Goal: Information Seeking & Learning: Learn about a topic

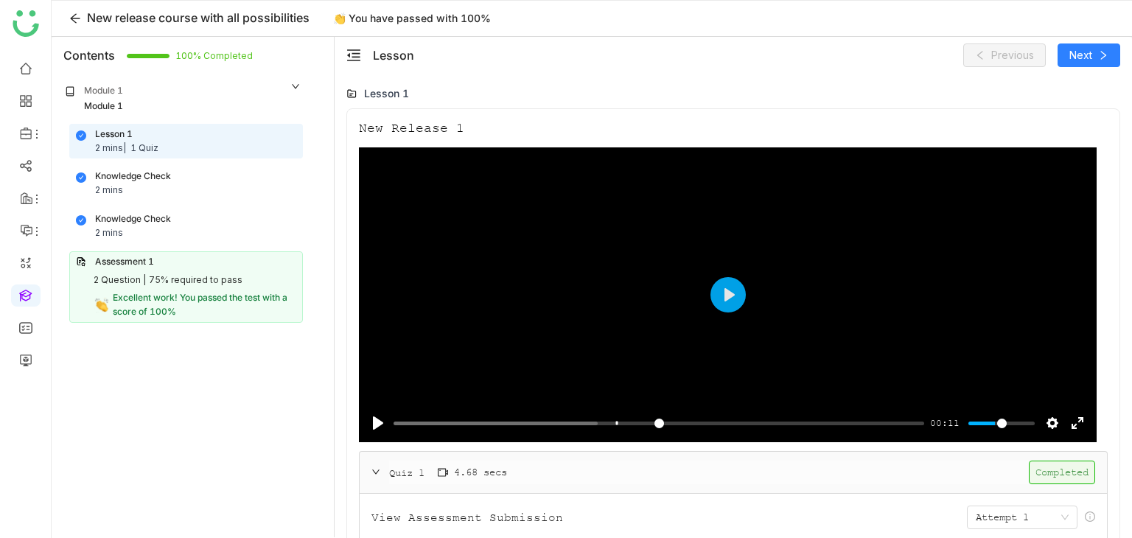
scroll to position [617, 0]
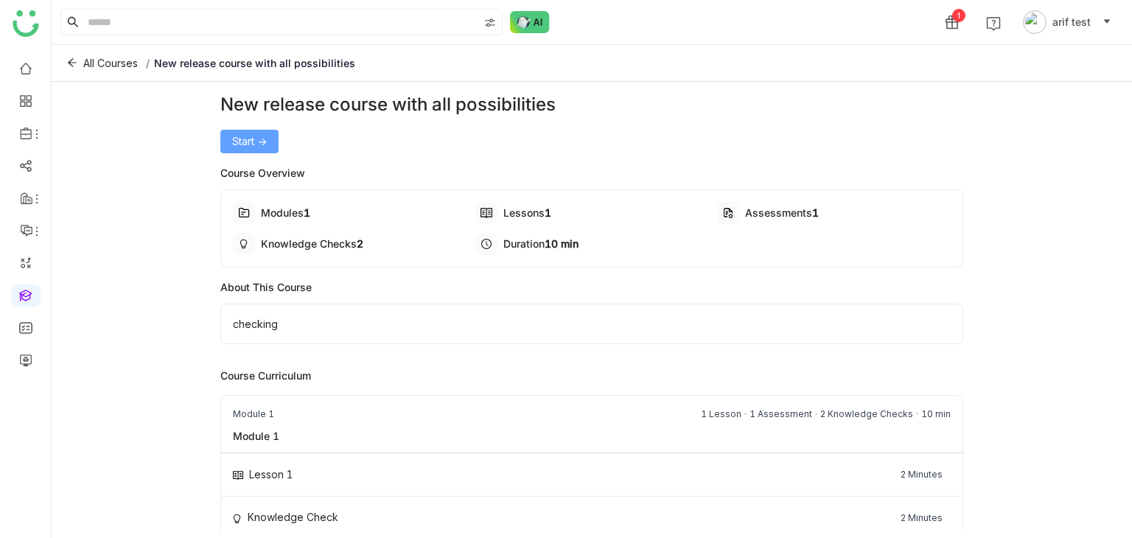
click at [258, 135] on span "Start ->" at bounding box center [249, 141] width 35 height 16
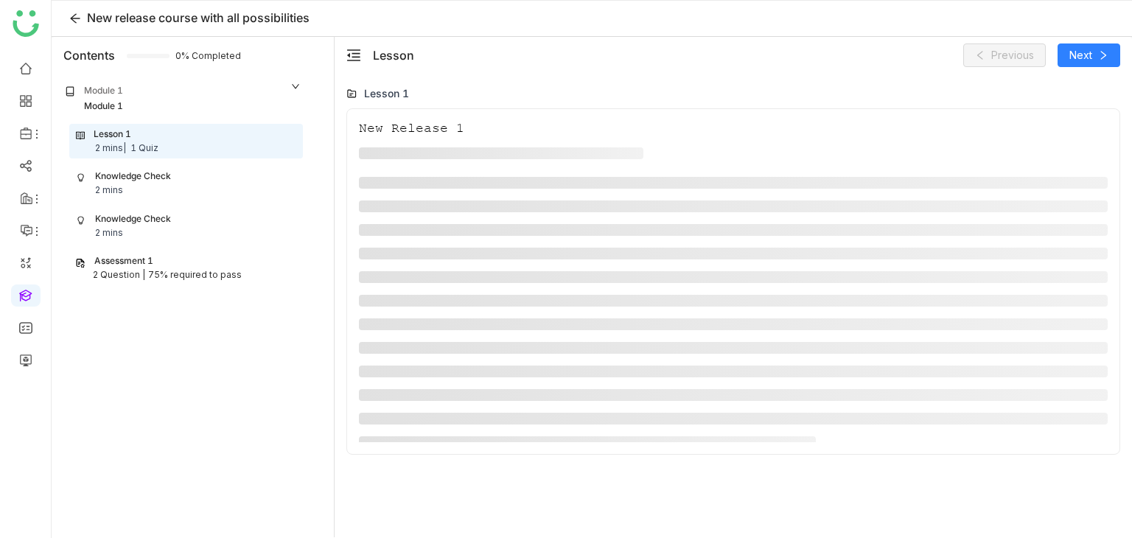
click at [202, 257] on div "Assessment 1" at bounding box center [186, 261] width 222 height 14
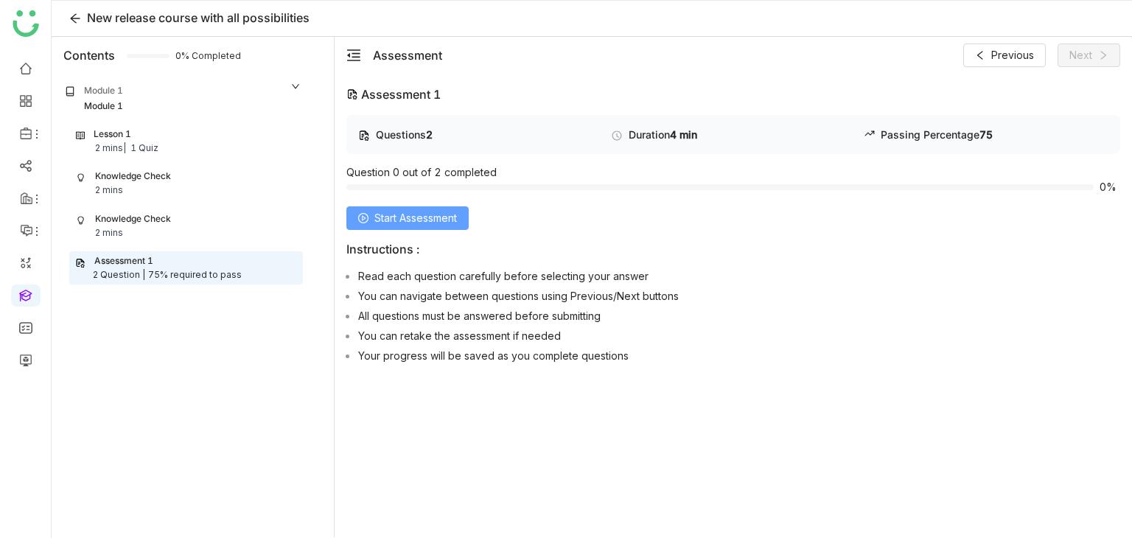
click at [455, 221] on span "Start Assessment" at bounding box center [415, 218] width 83 height 16
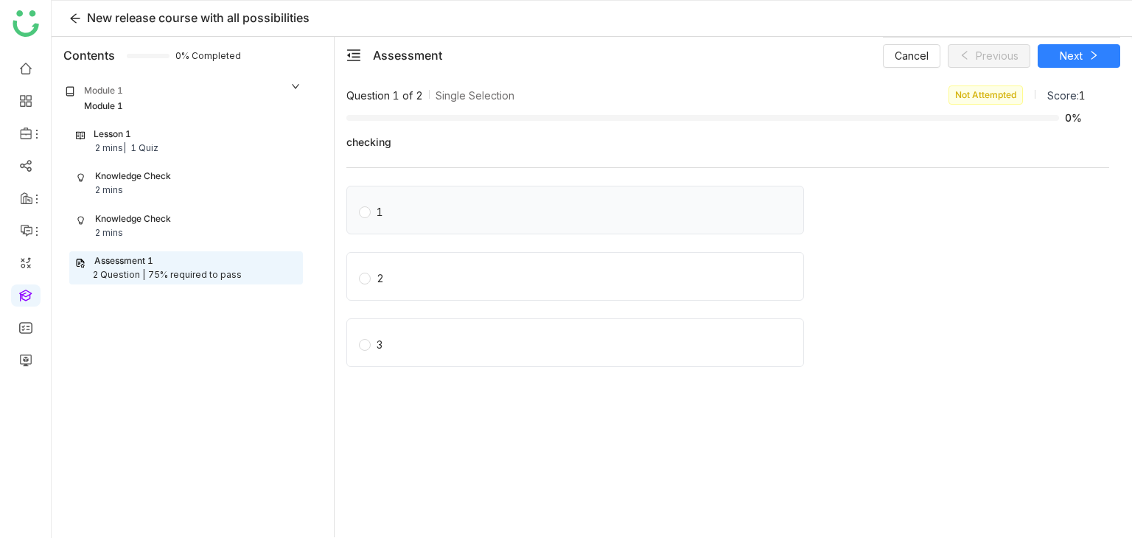
click at [683, 216] on label "1" at bounding box center [578, 210] width 439 height 21
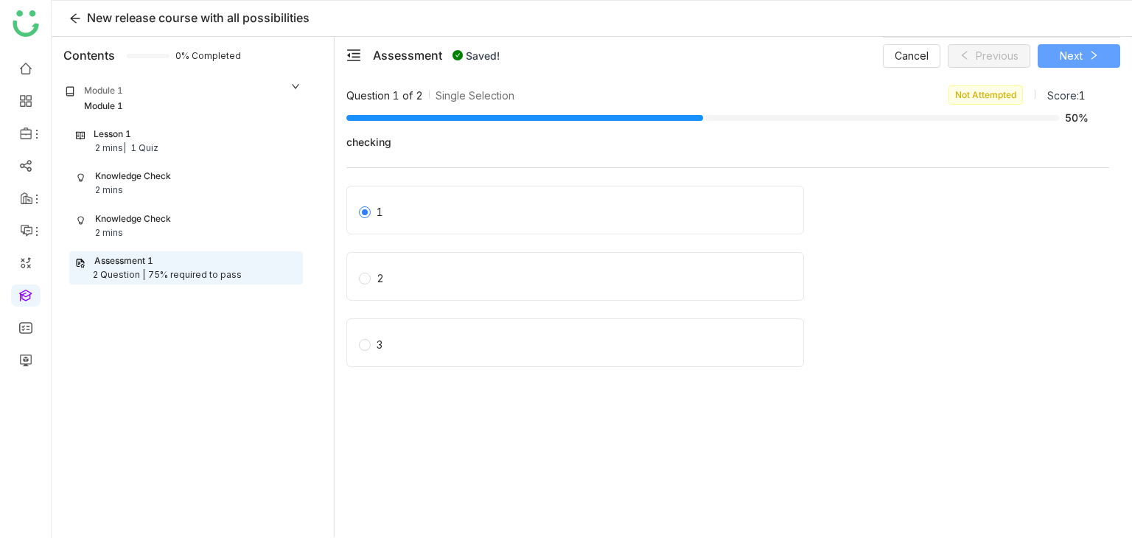
click at [1091, 49] on button "Next" at bounding box center [1079, 56] width 83 height 24
click at [537, 195] on div "1" at bounding box center [575, 210] width 458 height 49
click at [521, 207] on label "1" at bounding box center [581, 210] width 444 height 21
click at [537, 293] on div "2" at bounding box center [575, 276] width 458 height 49
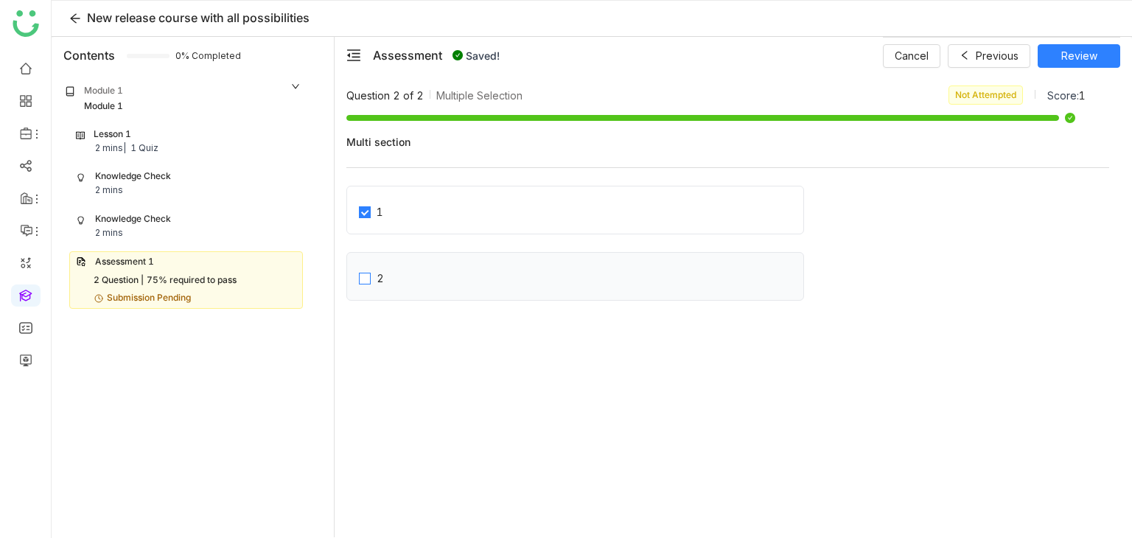
click at [466, 273] on label "2" at bounding box center [581, 276] width 444 height 21
click at [1085, 52] on span "Review" at bounding box center [1079, 56] width 36 height 16
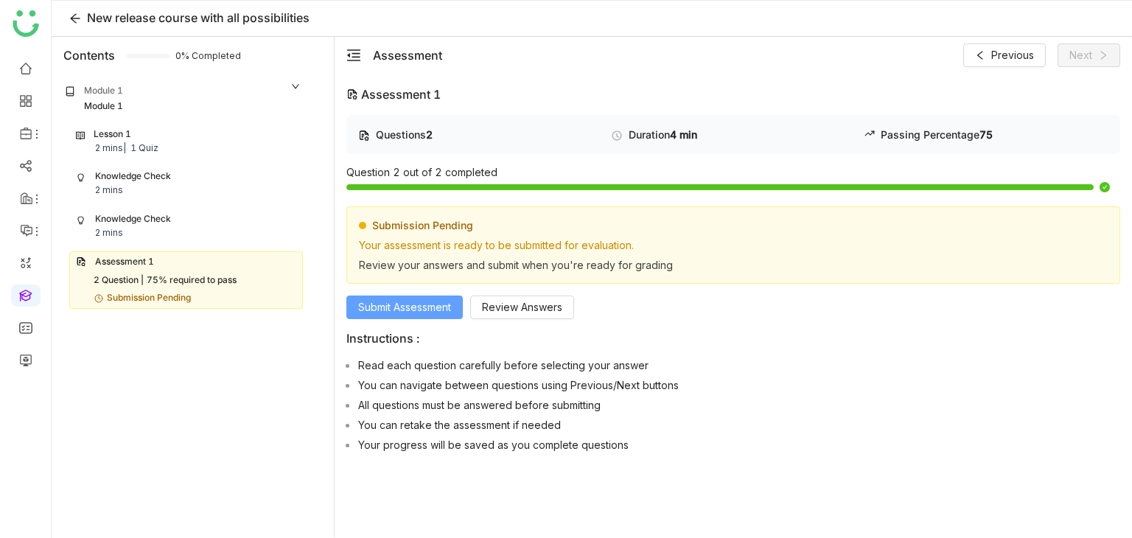
click at [419, 313] on span "Submit Assessment" at bounding box center [404, 307] width 93 height 16
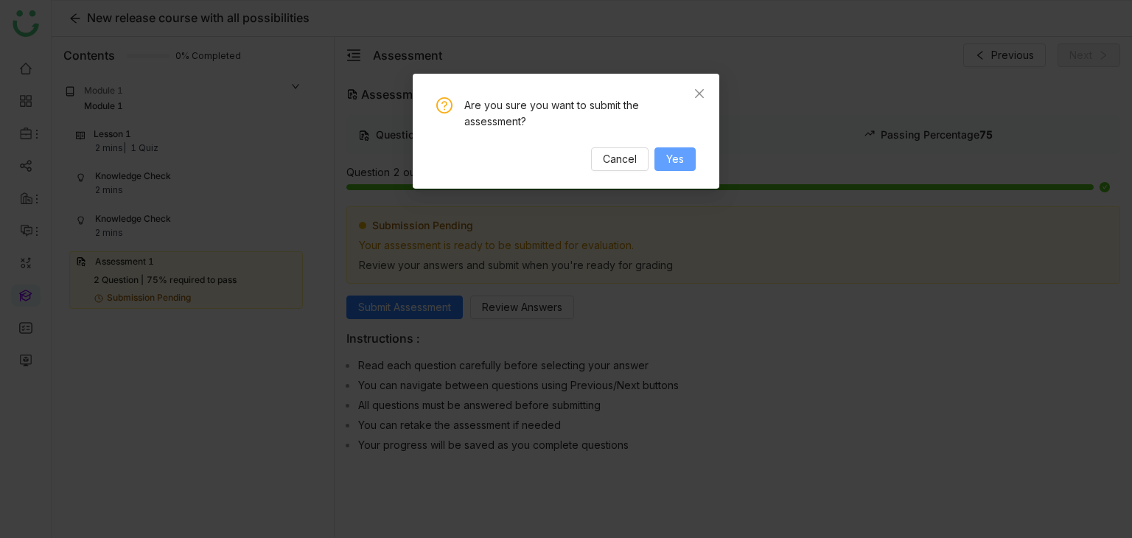
click at [669, 159] on span "Yes" at bounding box center [675, 159] width 18 height 16
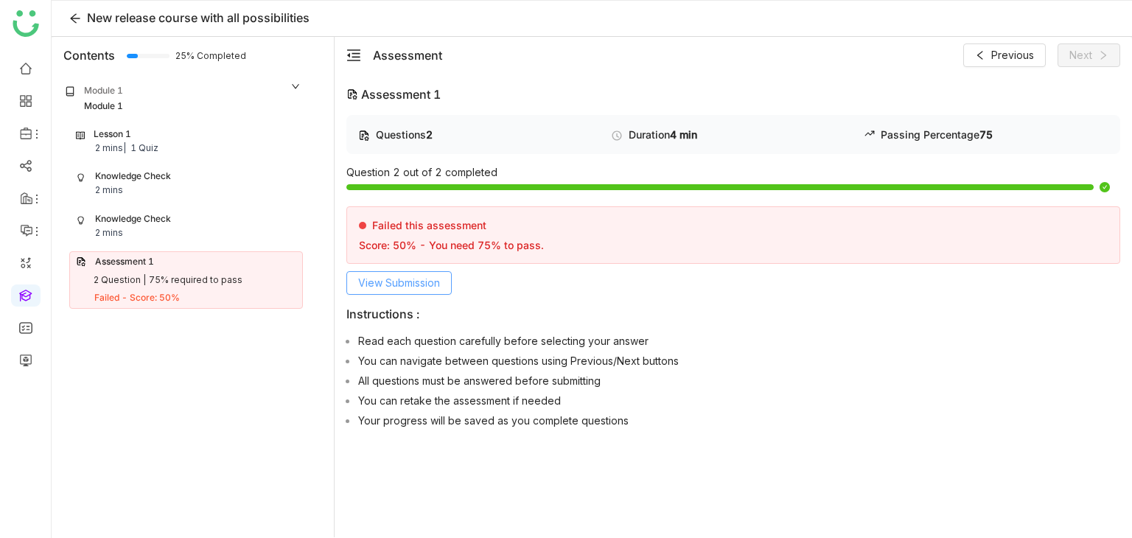
click at [402, 283] on span "View Submission" at bounding box center [399, 283] width 82 height 16
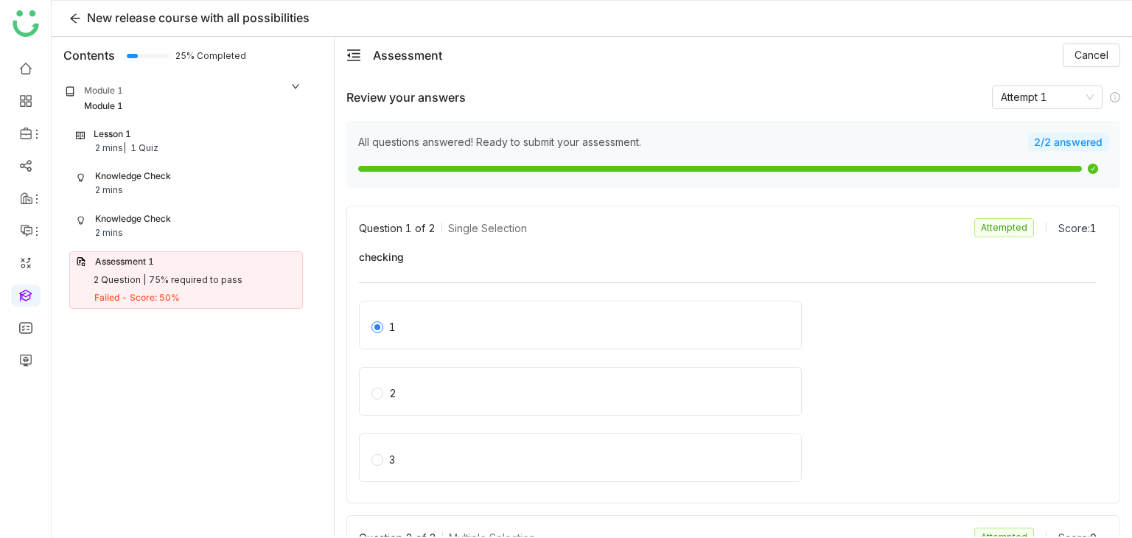
click at [174, 139] on div "Lesson 1 2 mins | 1 Quiz" at bounding box center [186, 142] width 220 height 28
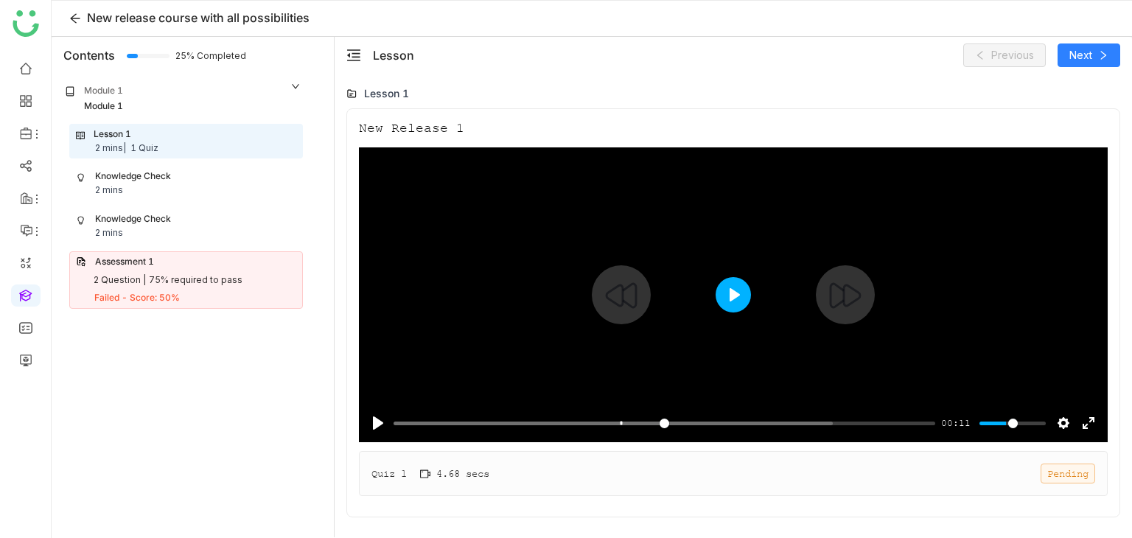
click at [725, 299] on button "Play" at bounding box center [733, 294] width 35 height 35
click at [590, 416] on input "Seek" at bounding box center [662, 423] width 536 height 14
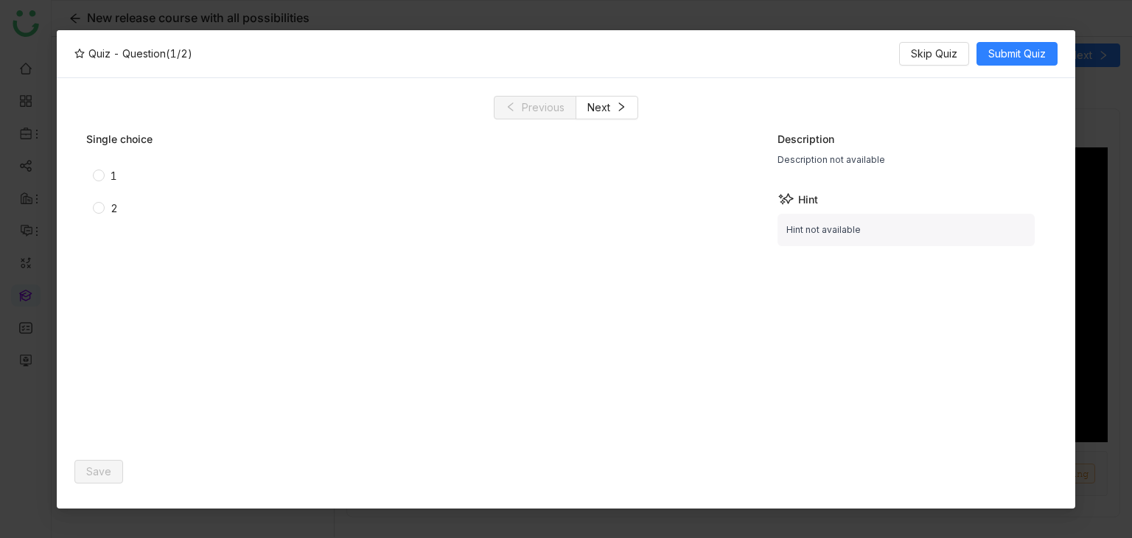
click at [111, 175] on div "1" at bounding box center [114, 176] width 7 height 16
click at [108, 470] on span "Save" at bounding box center [98, 472] width 25 height 16
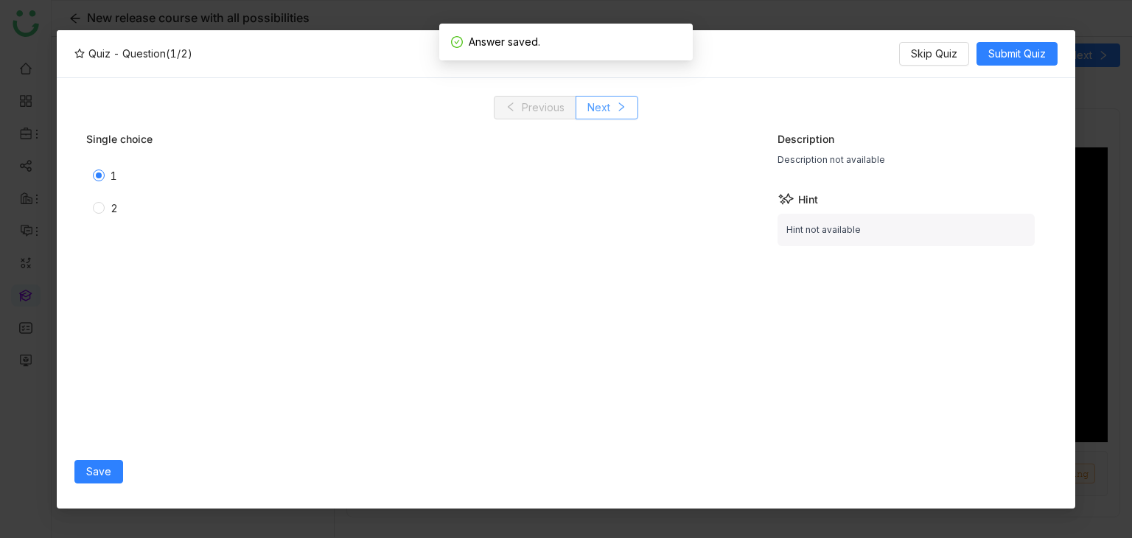
click at [630, 110] on button "Next" at bounding box center [607, 108] width 63 height 24
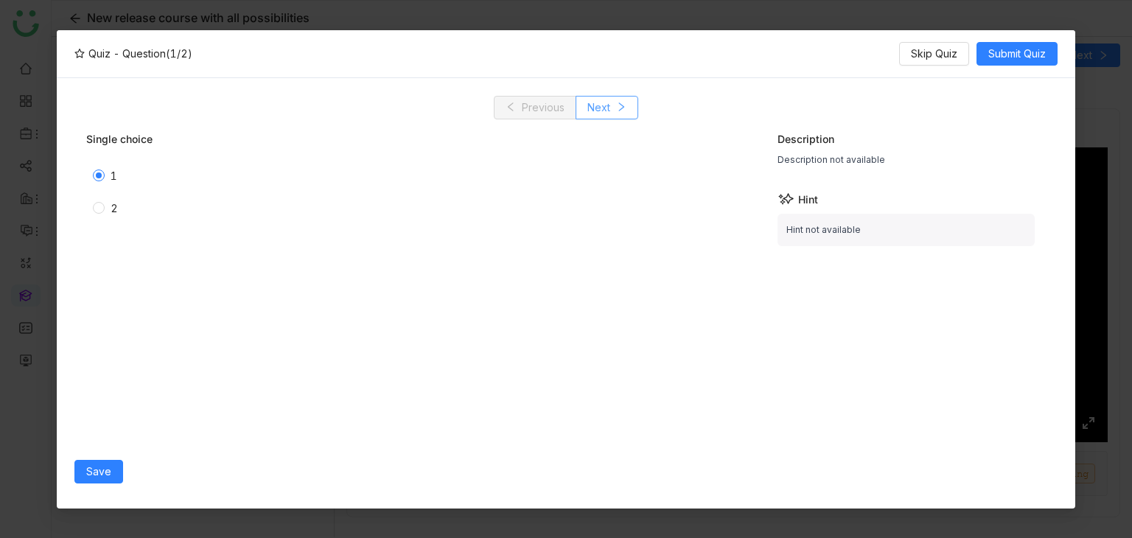
click at [619, 102] on icon at bounding box center [621, 107] width 10 height 10
click at [97, 198] on div "2" at bounding box center [284, 209] width 397 height 24
click at [90, 475] on span "Save" at bounding box center [98, 472] width 25 height 16
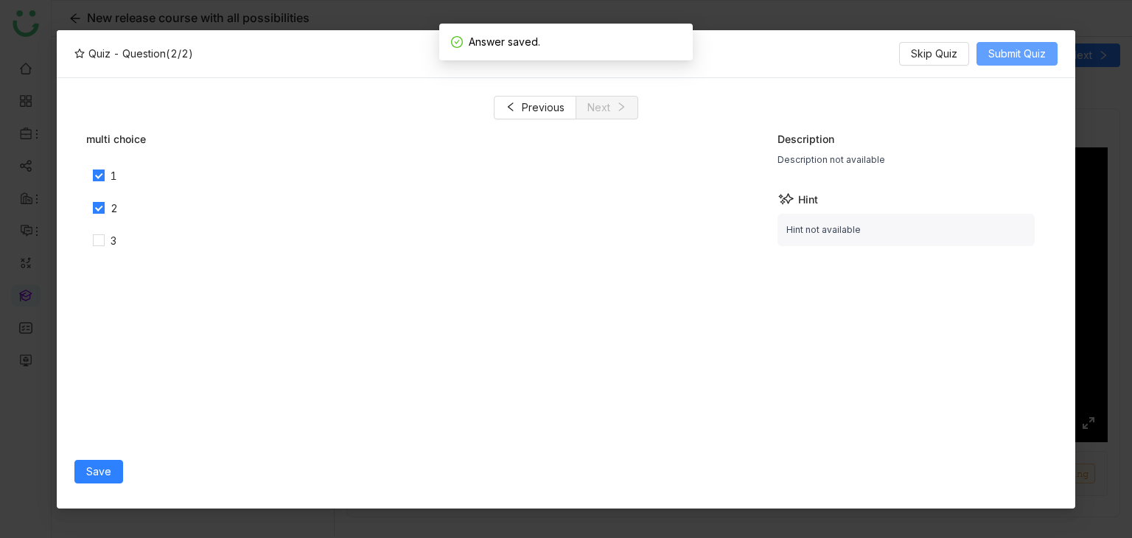
click at [994, 60] on span "Submit Quiz" at bounding box center [1016, 54] width 57 height 16
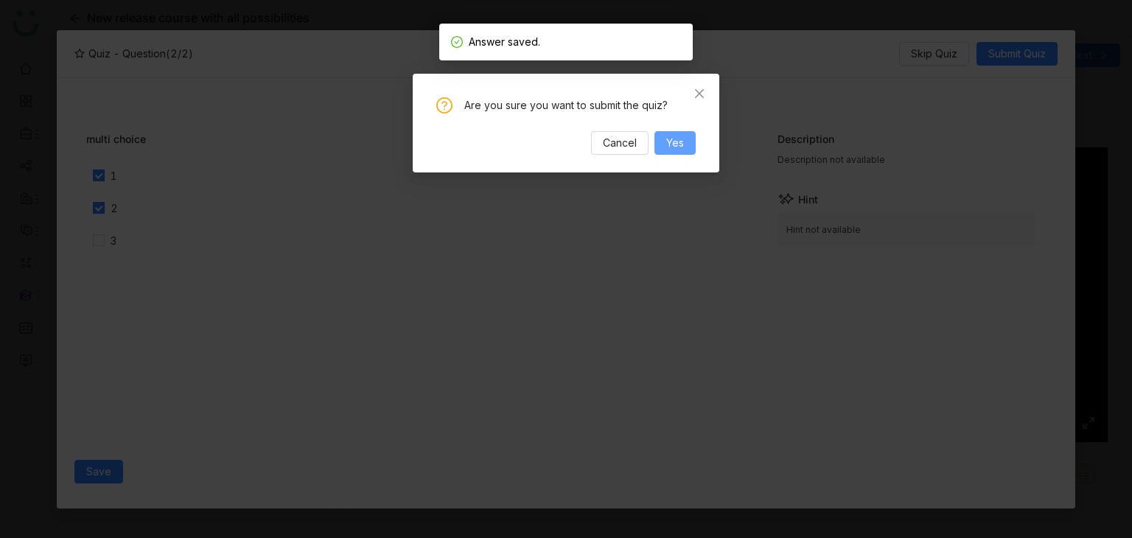
click at [677, 142] on span "Yes" at bounding box center [675, 143] width 18 height 16
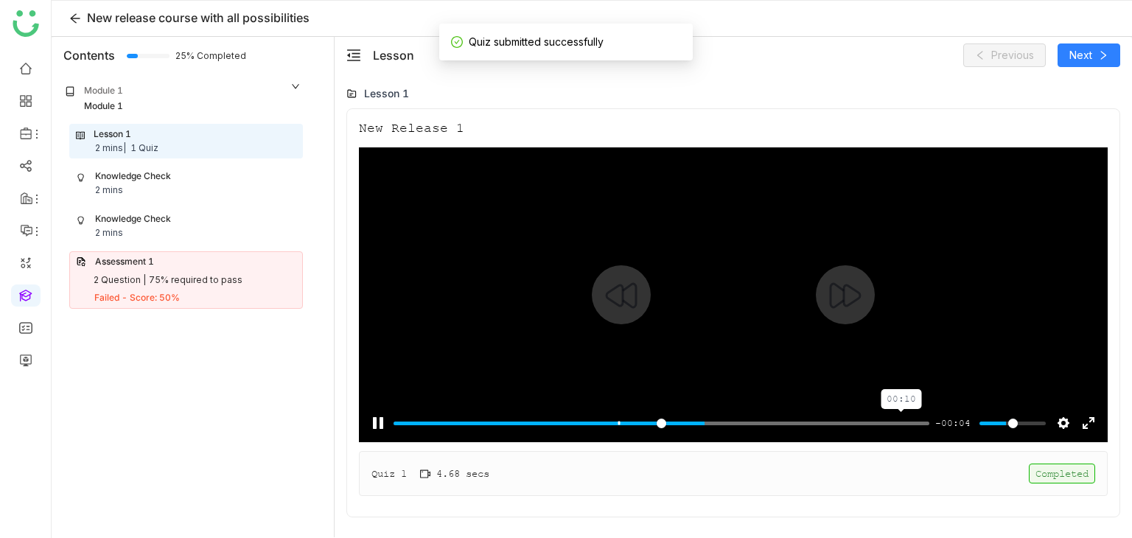
click at [901, 425] on input "Seek" at bounding box center [662, 423] width 536 height 14
type input "***"
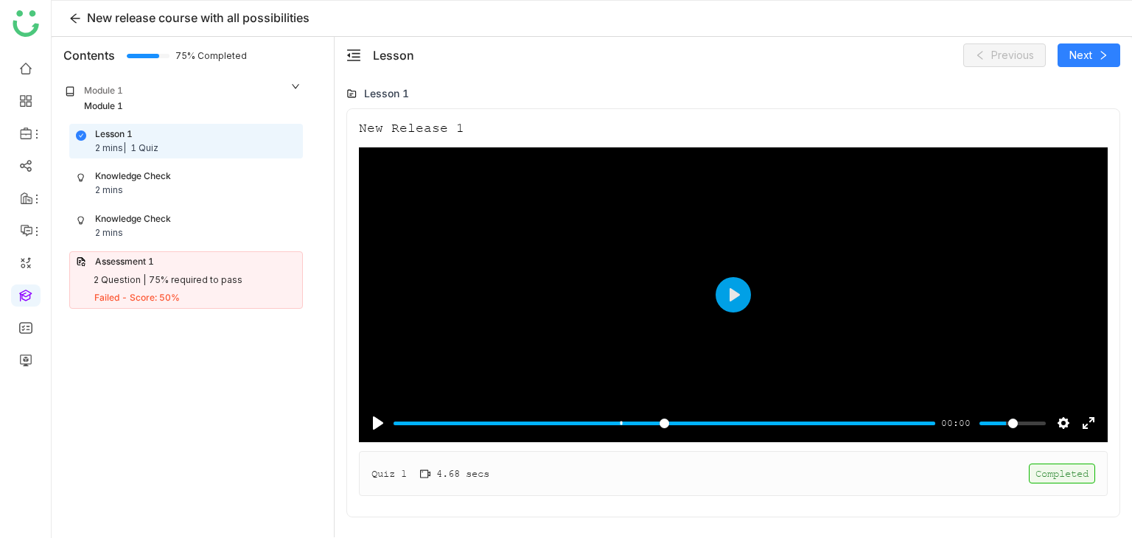
click at [535, 464] on div "Quiz 1 4.68 secs Completed" at bounding box center [733, 473] width 749 height 45
click at [164, 189] on div "Knowledge Check 2 mins" at bounding box center [186, 184] width 220 height 28
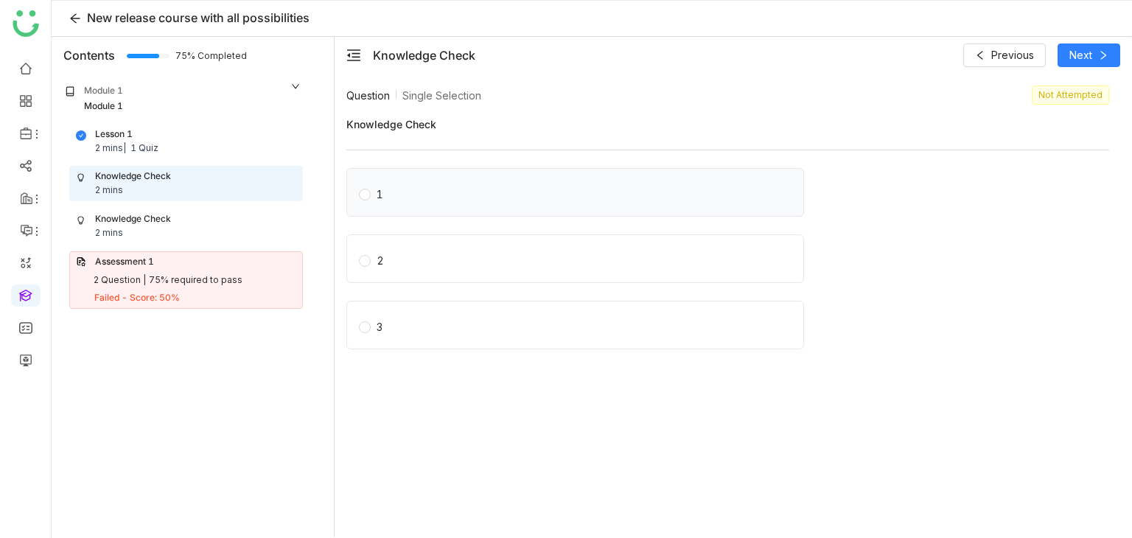
click at [456, 195] on label "1" at bounding box center [578, 192] width 439 height 21
click at [1110, 64] on button "Next" at bounding box center [1089, 55] width 63 height 24
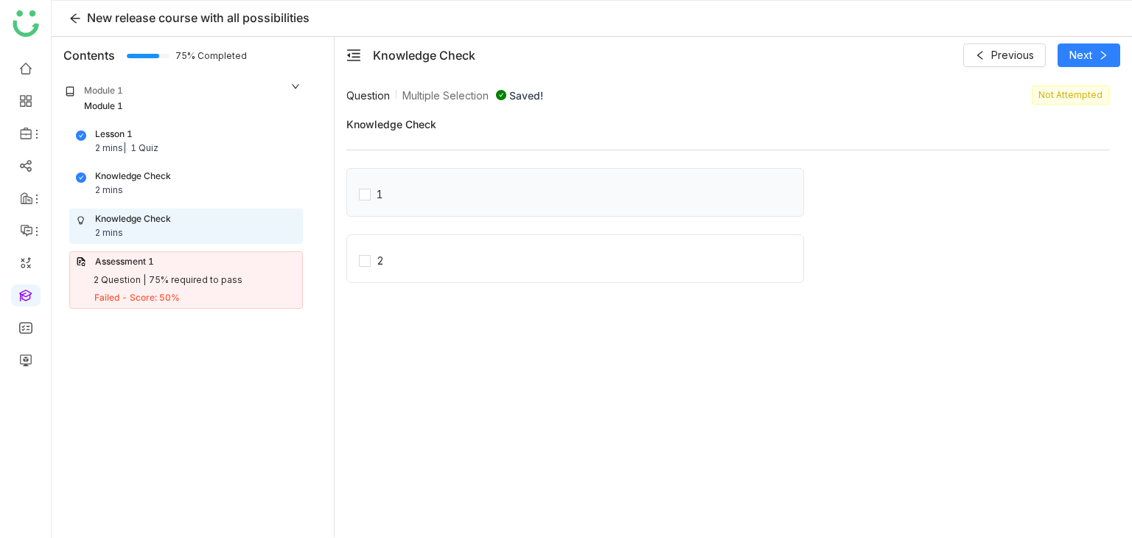
click at [446, 204] on div "1" at bounding box center [575, 192] width 458 height 49
click at [421, 197] on label "1" at bounding box center [581, 192] width 444 height 21
click at [1126, 47] on div "Knowledge Check Previous Next" at bounding box center [734, 55] width 798 height 37
click at [1089, 59] on span "Next" at bounding box center [1081, 55] width 23 height 16
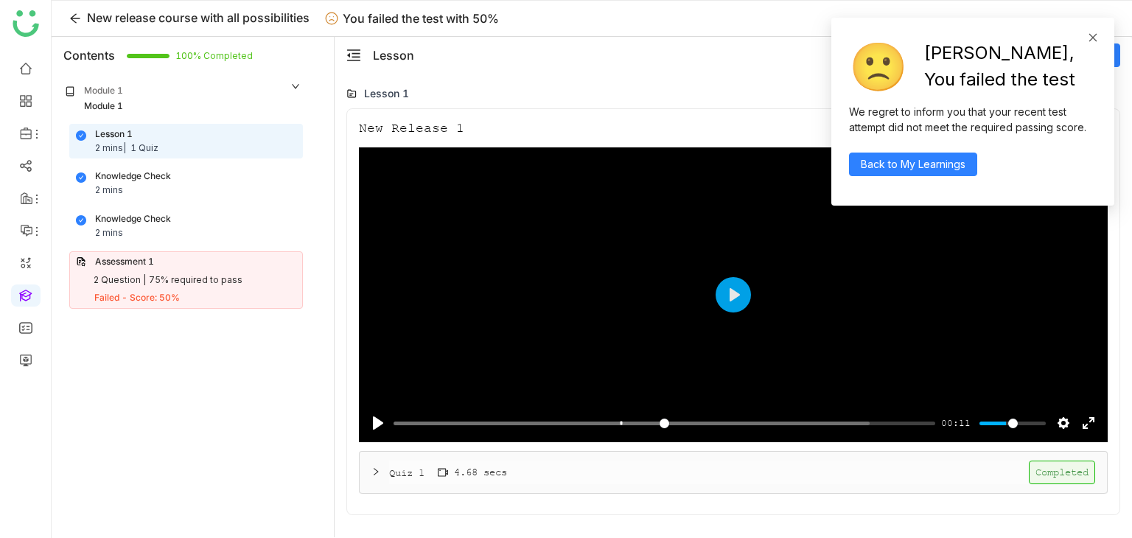
click at [1096, 34] on icon at bounding box center [1093, 37] width 8 height 8
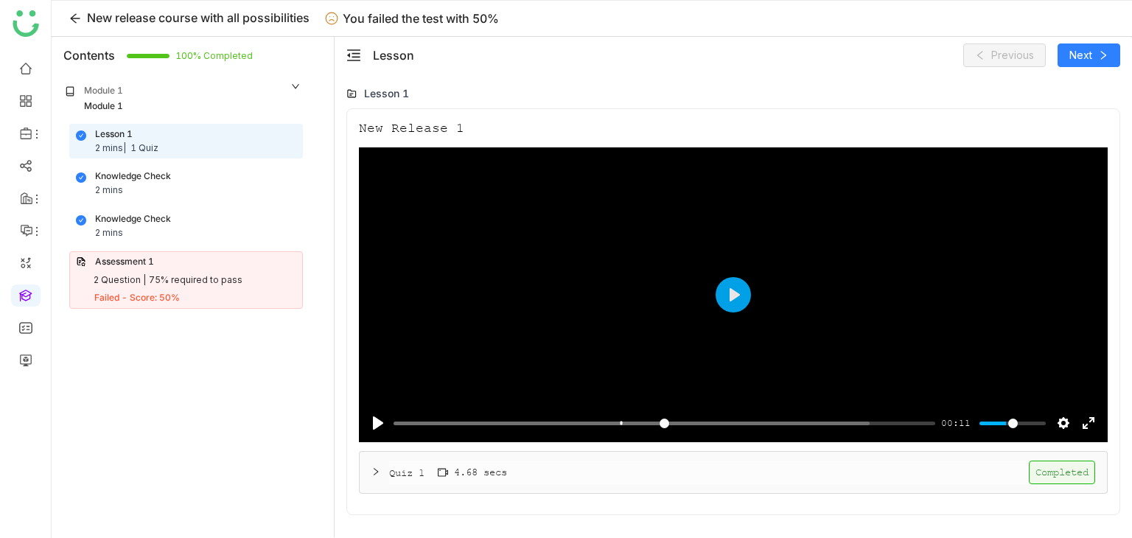
click at [552, 452] on div "Quiz 1 4.68 secs Completed" at bounding box center [733, 472] width 747 height 41
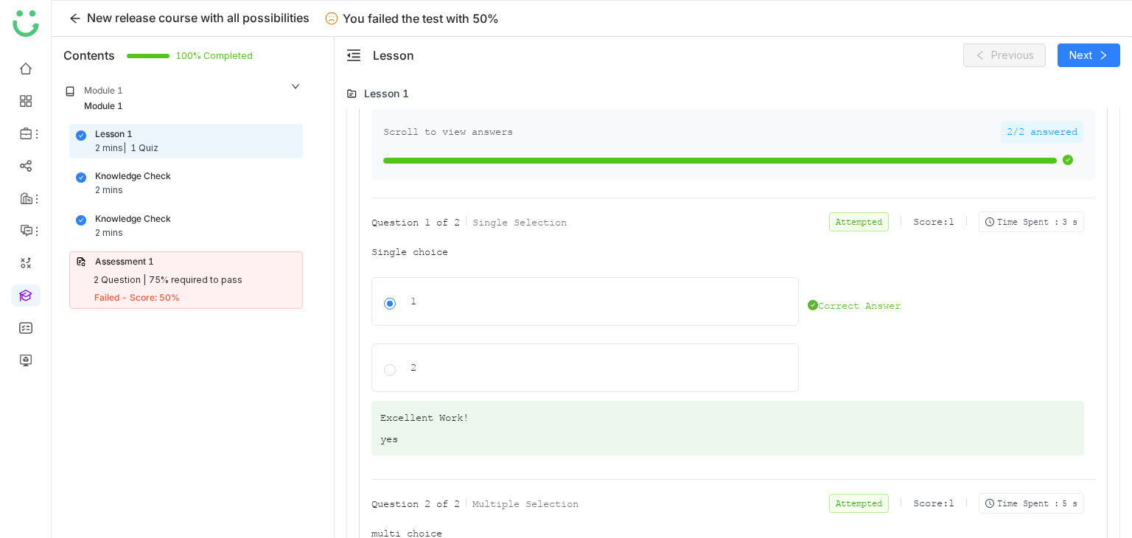
scroll to position [408, 0]
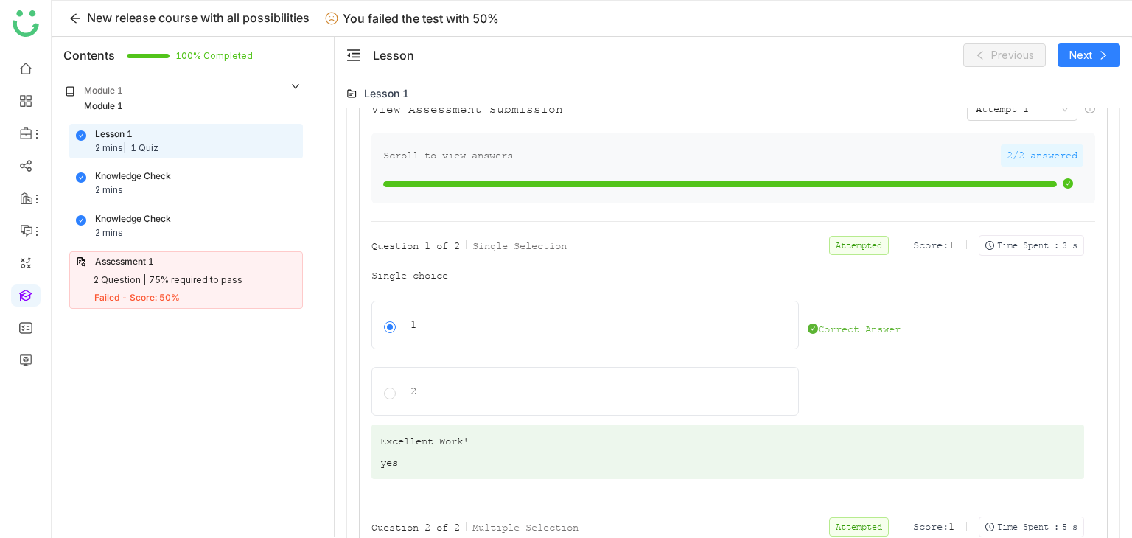
click at [131, 261] on div "Assessment 1" at bounding box center [124, 262] width 59 height 14
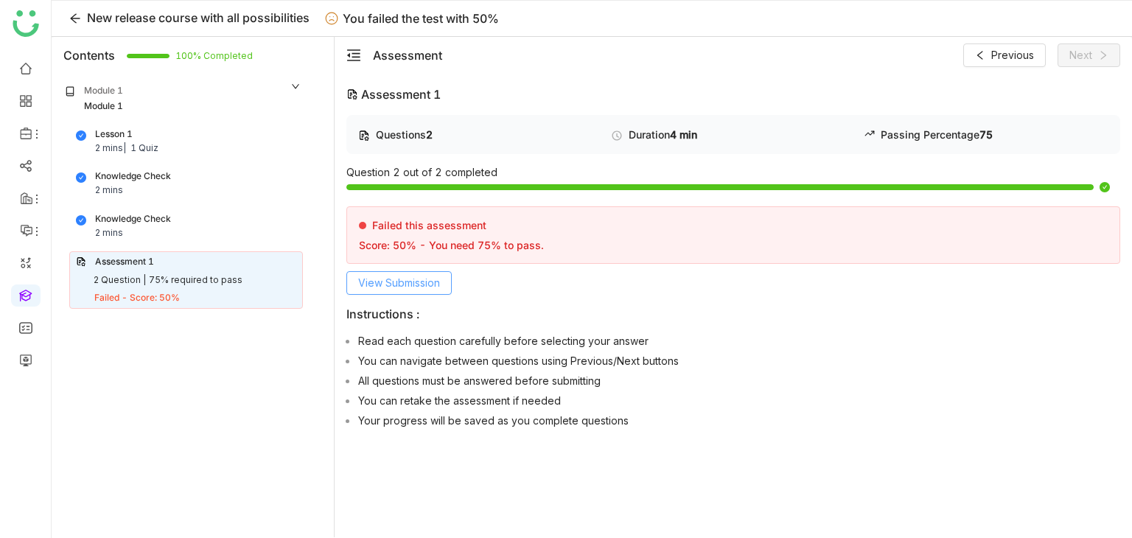
click at [428, 285] on span "View Submission" at bounding box center [399, 283] width 82 height 16
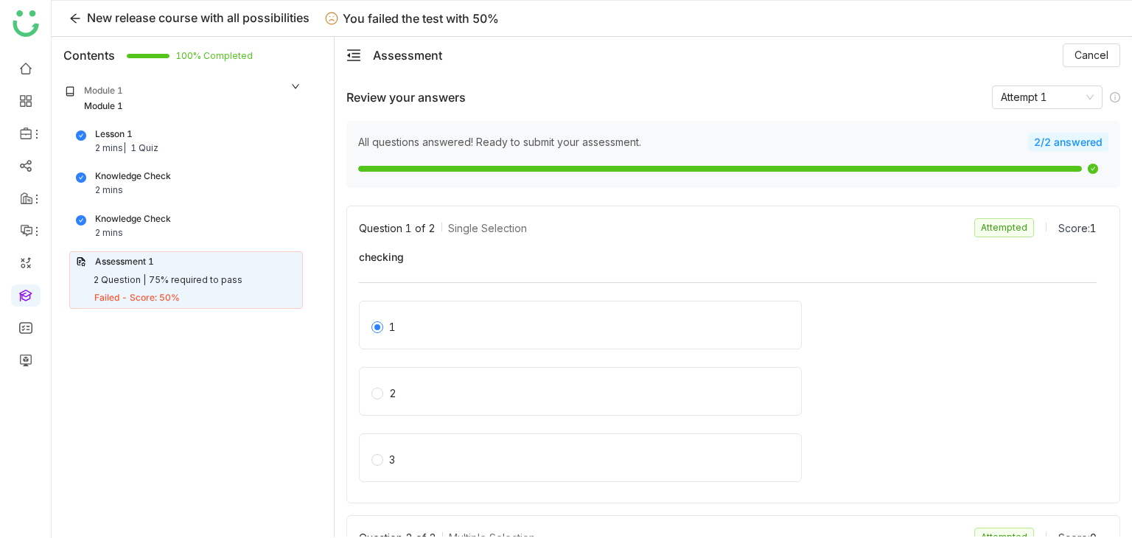
scroll to position [220, 0]
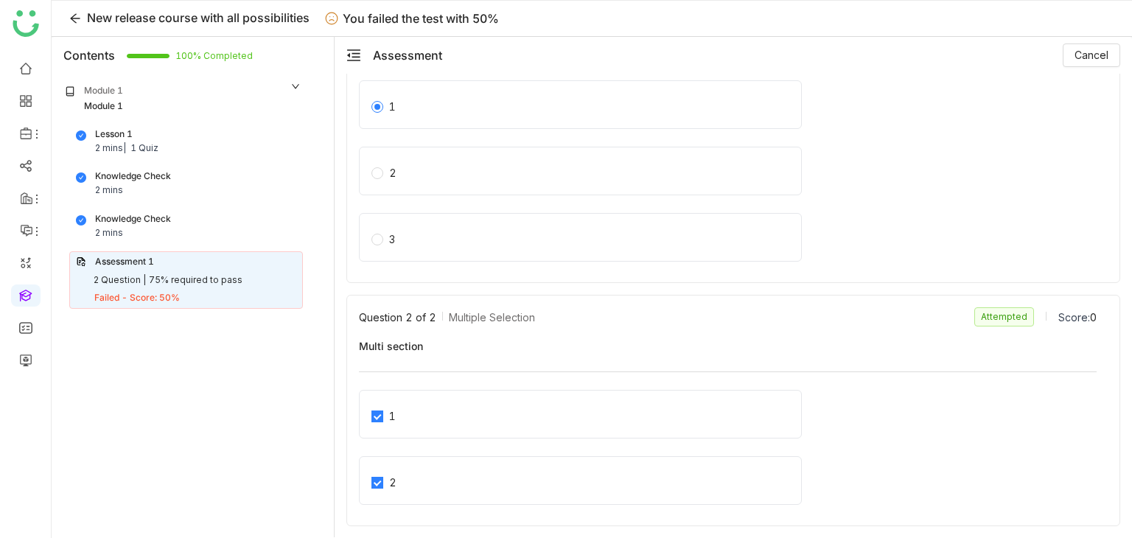
click at [246, 225] on div "Knowledge Check 2 mins" at bounding box center [186, 226] width 220 height 28
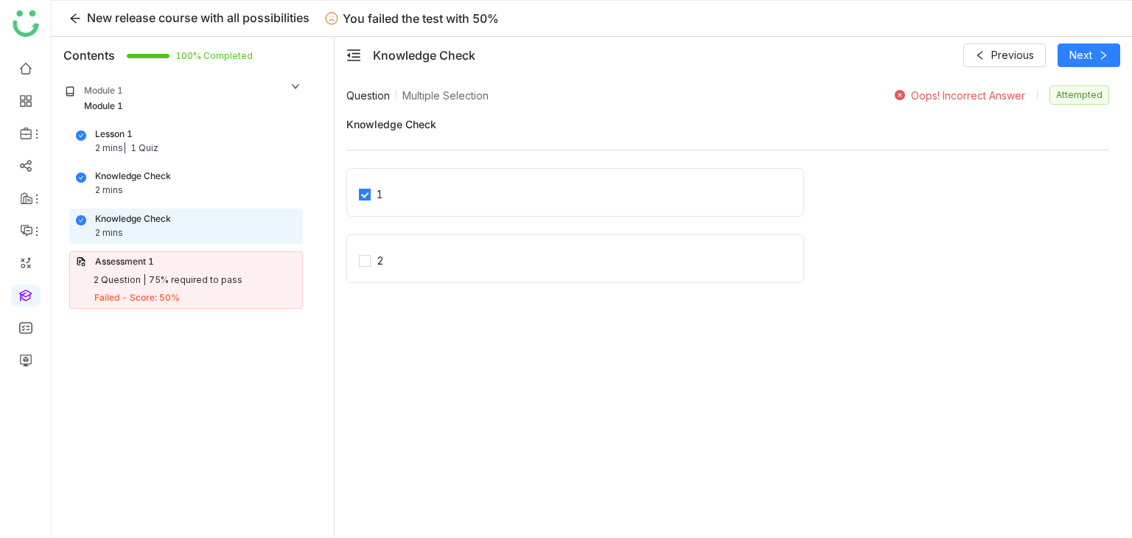
click at [147, 182] on div "Knowledge Check" at bounding box center [133, 177] width 76 height 14
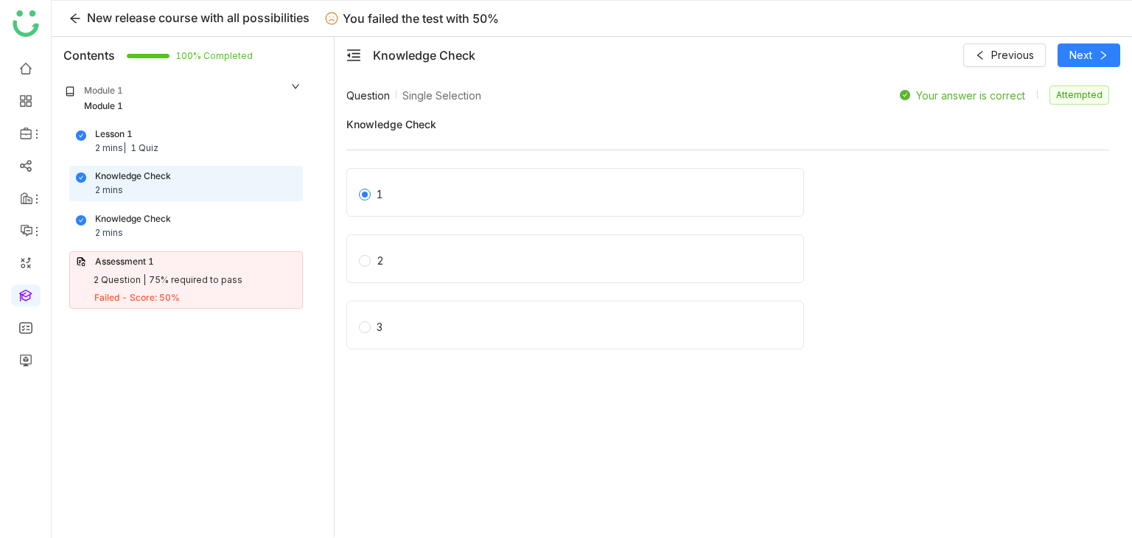
click at [195, 137] on div "Lesson 1 2 mins | 1 Quiz" at bounding box center [186, 142] width 220 height 28
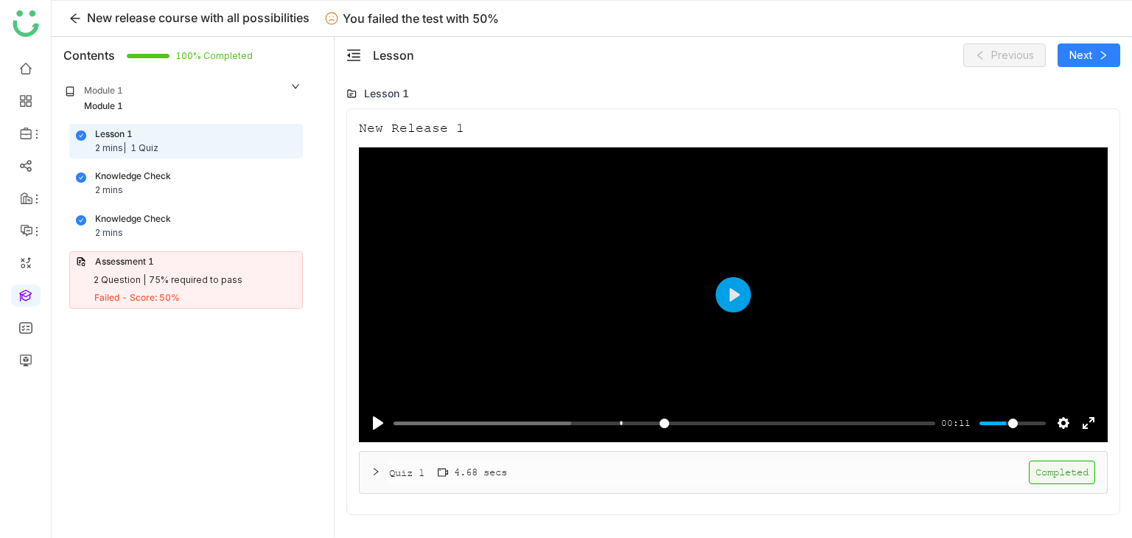
click at [477, 496] on gtmb-native-single-document-block "Pause Play % buffered 00:01 00:11 Settings Captions Disabled Quality undefined …" at bounding box center [733, 324] width 749 height 355
click at [492, 483] on div "Quiz 1 4.68 secs Completed" at bounding box center [742, 473] width 706 height 24
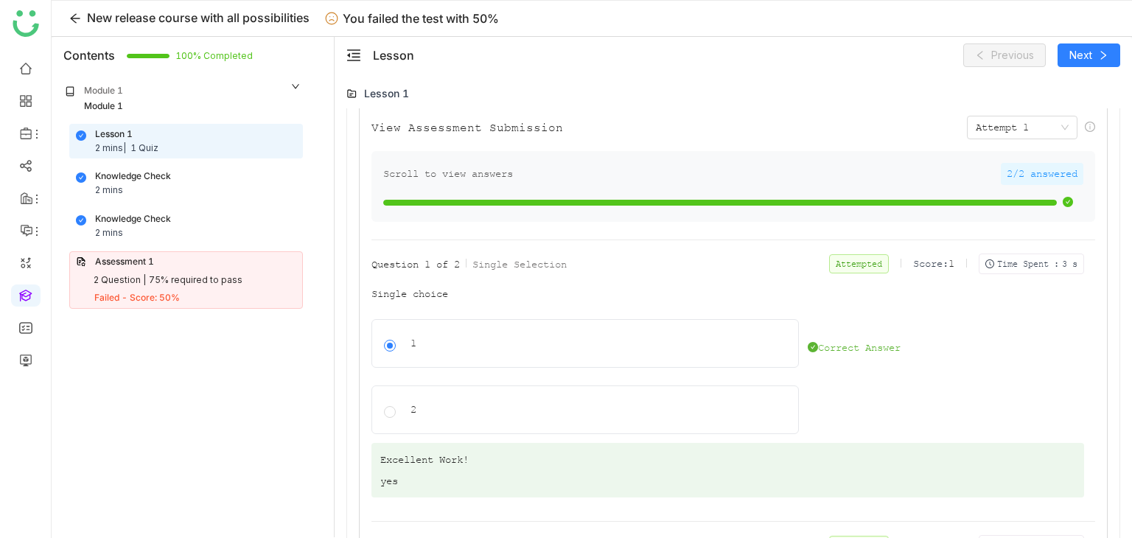
scroll to position [389, 0]
click at [191, 216] on div "Knowledge Check 2 mins" at bounding box center [186, 226] width 220 height 28
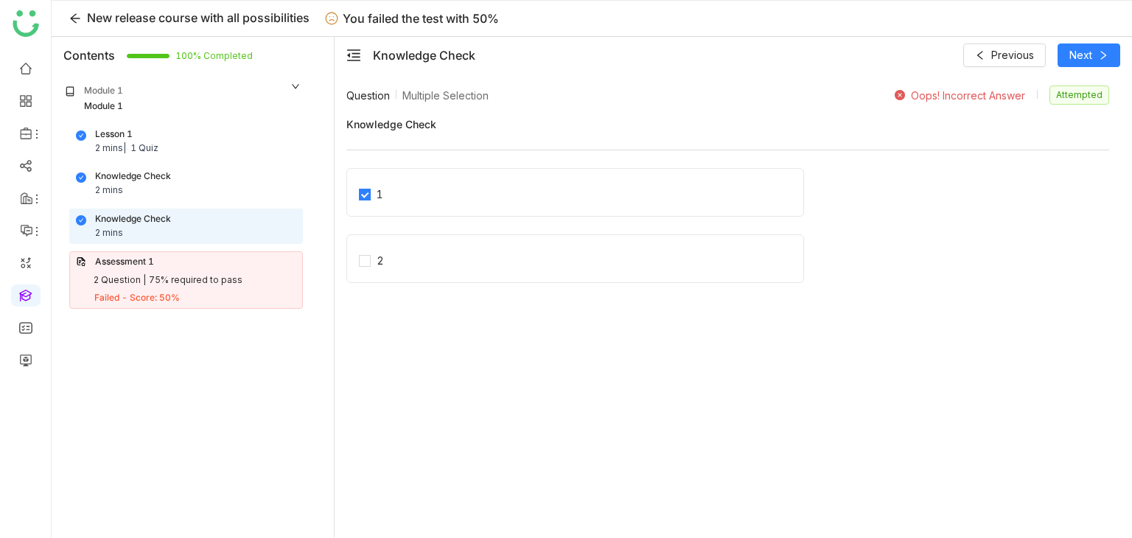
click at [210, 172] on div "Knowledge Check 2 mins" at bounding box center [186, 184] width 220 height 28
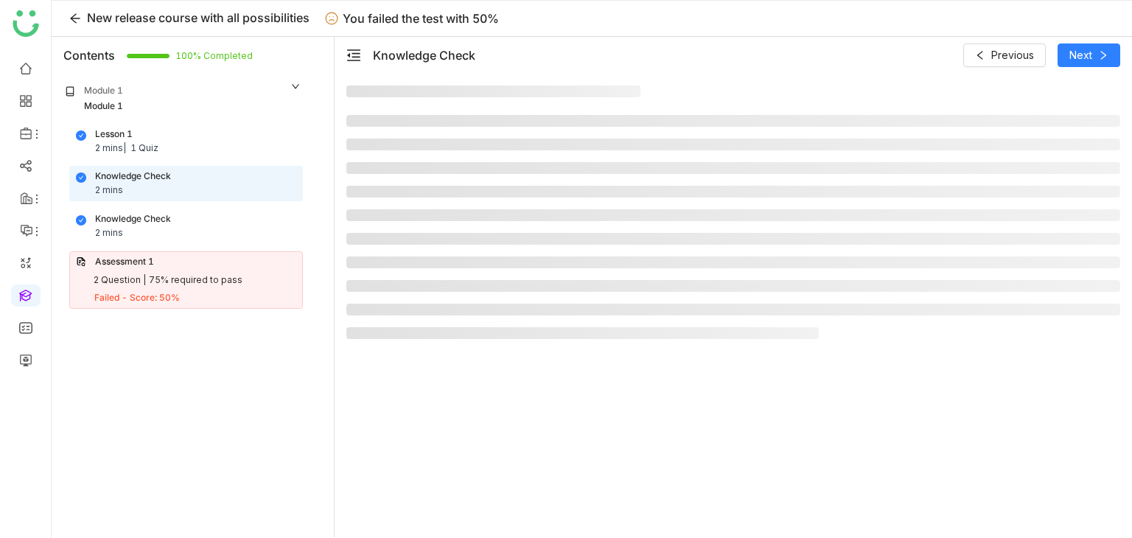
click at [225, 143] on div "Lesson 1 2 mins | 1 Quiz" at bounding box center [186, 142] width 220 height 28
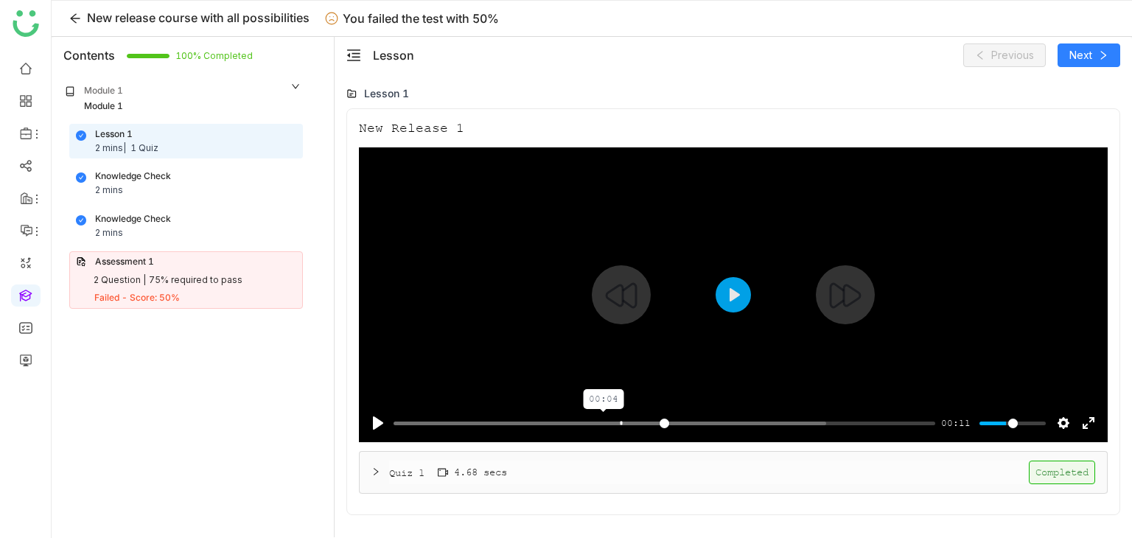
click at [600, 428] on input "Seek" at bounding box center [665, 423] width 542 height 14
click at [730, 278] on button "Play" at bounding box center [733, 294] width 35 height 35
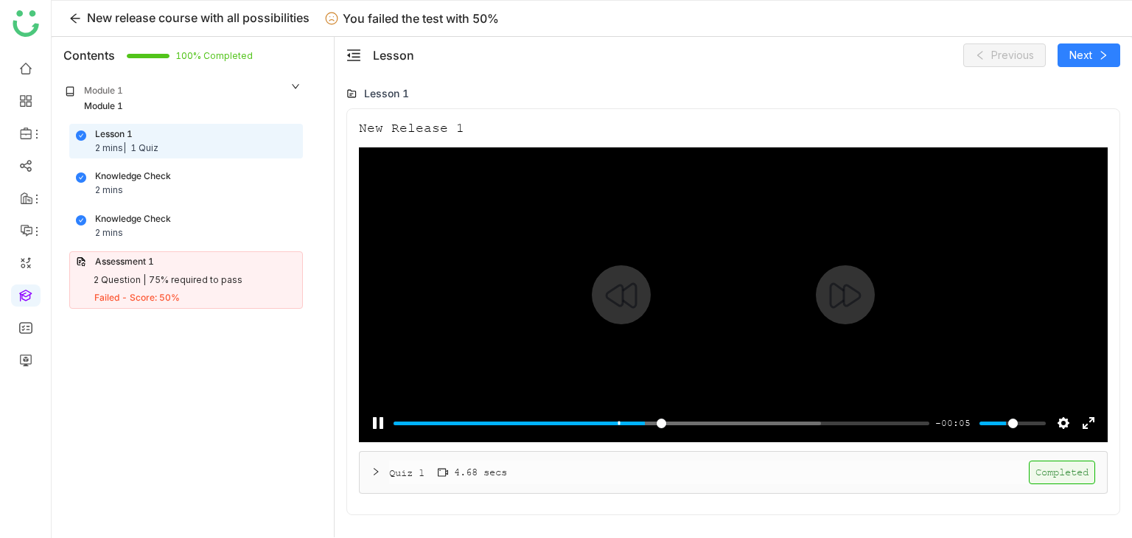
click at [666, 337] on div at bounding box center [733, 294] width 749 height 295
type input "*****"
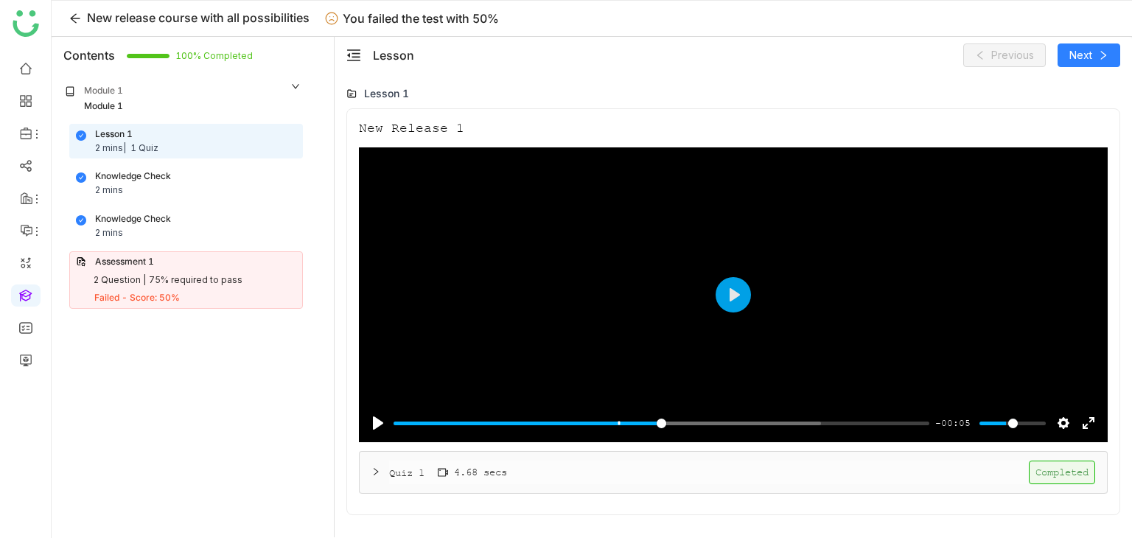
click at [428, 473] on div "Quiz 1 4.68 secs" at bounding box center [448, 472] width 118 height 16
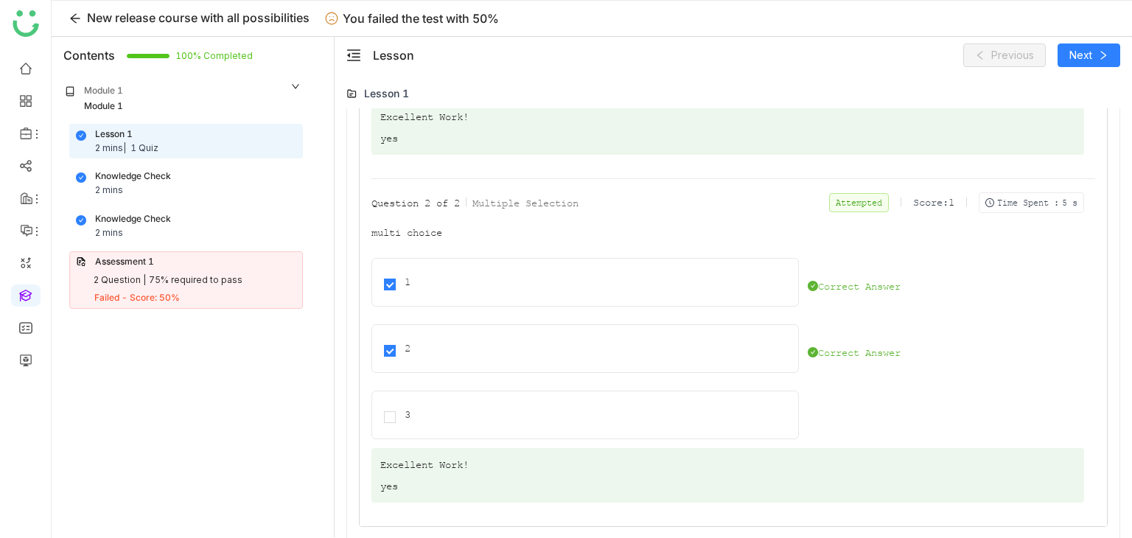
scroll to position [741, 0]
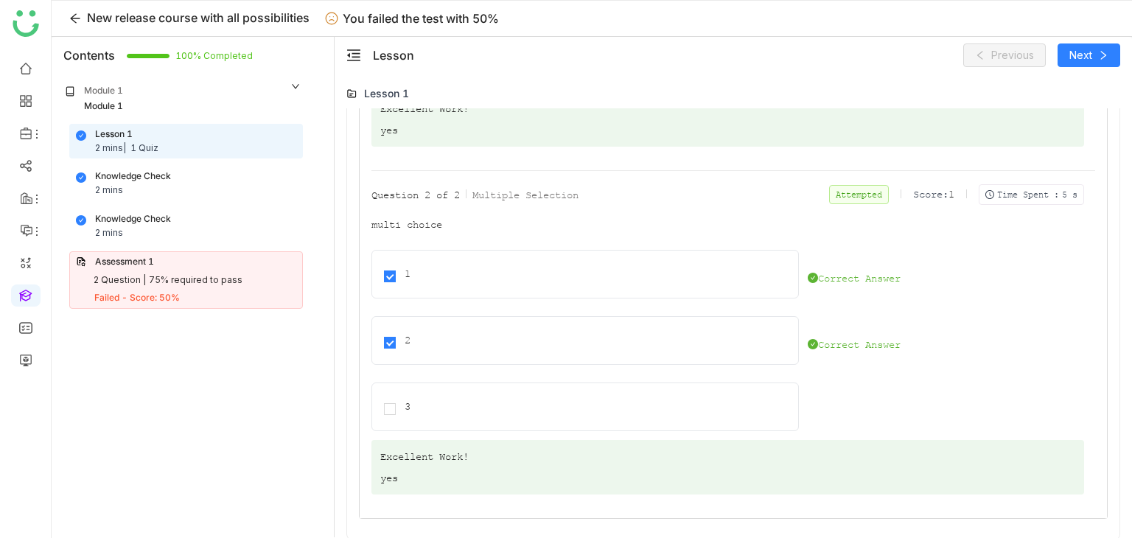
click at [158, 273] on div "75% required to pass" at bounding box center [196, 280] width 94 height 14
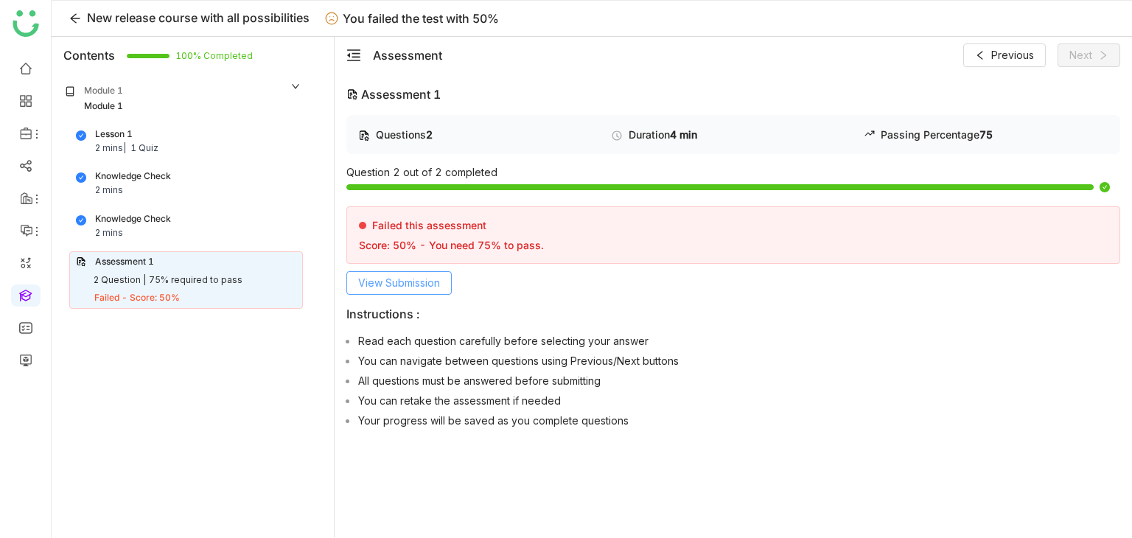
click at [419, 292] on button "View Submission" at bounding box center [398, 283] width 105 height 24
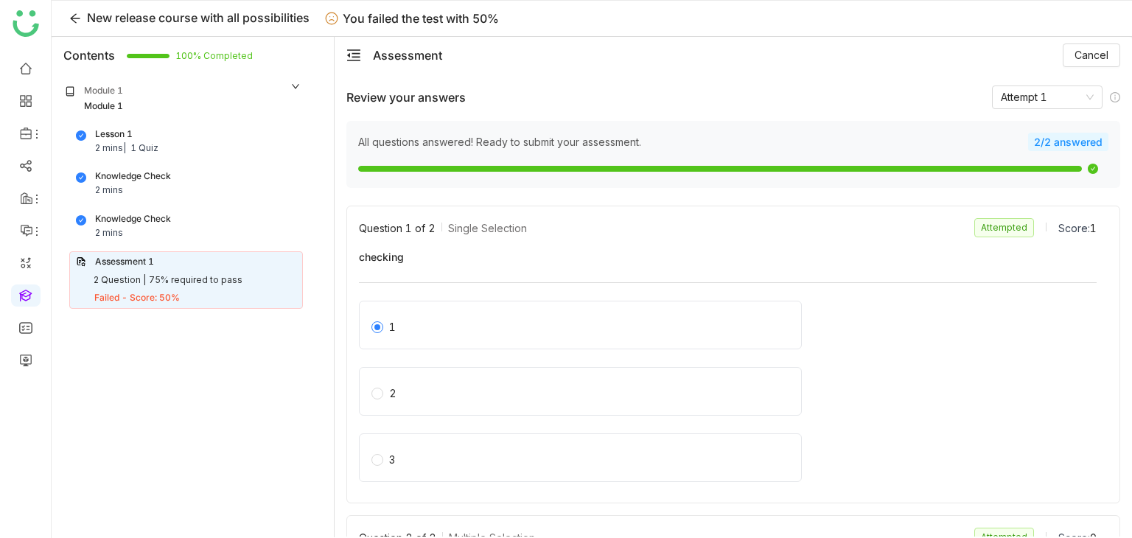
click at [147, 204] on div "Lesson 1 2 mins | 1 Quiz Knowledge Check 2 mins Knowledge Check 2 mins Assessme…" at bounding box center [183, 217] width 257 height 186
click at [142, 223] on div "Knowledge Check" at bounding box center [133, 219] width 76 height 14
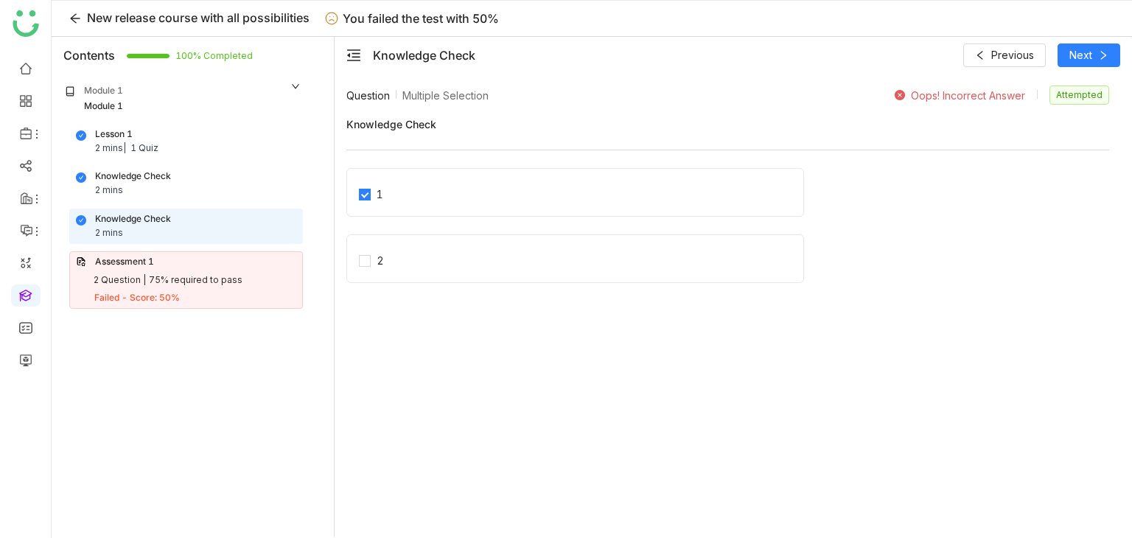
click at [200, 178] on div "Knowledge Check 2 mins" at bounding box center [186, 184] width 220 height 28
click at [74, 26] on button at bounding box center [75, 19] width 24 height 24
click at [73, 21] on icon at bounding box center [75, 19] width 12 height 12
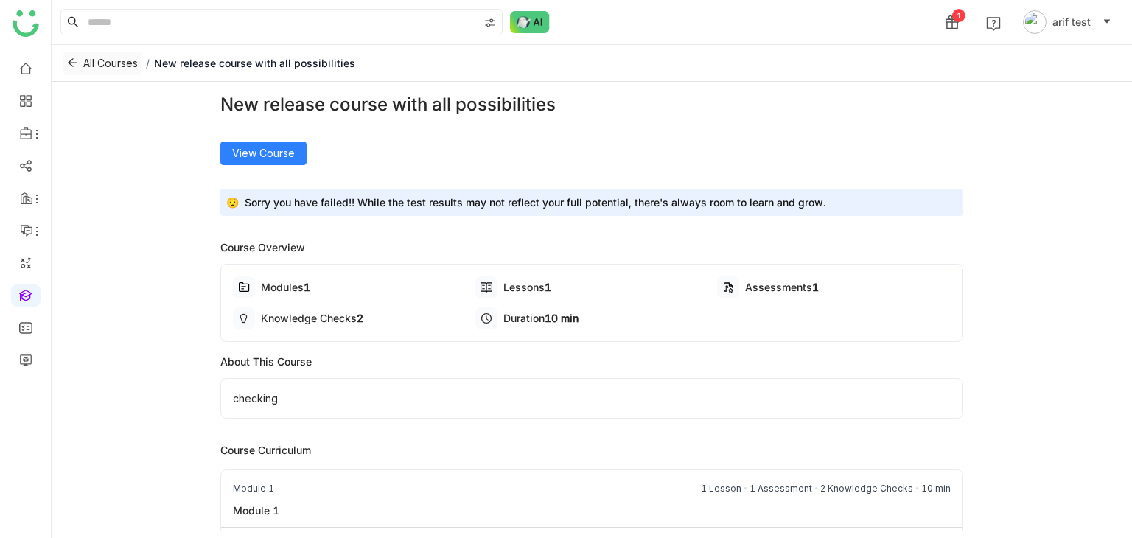
click at [67, 63] on icon at bounding box center [72, 62] width 10 height 10
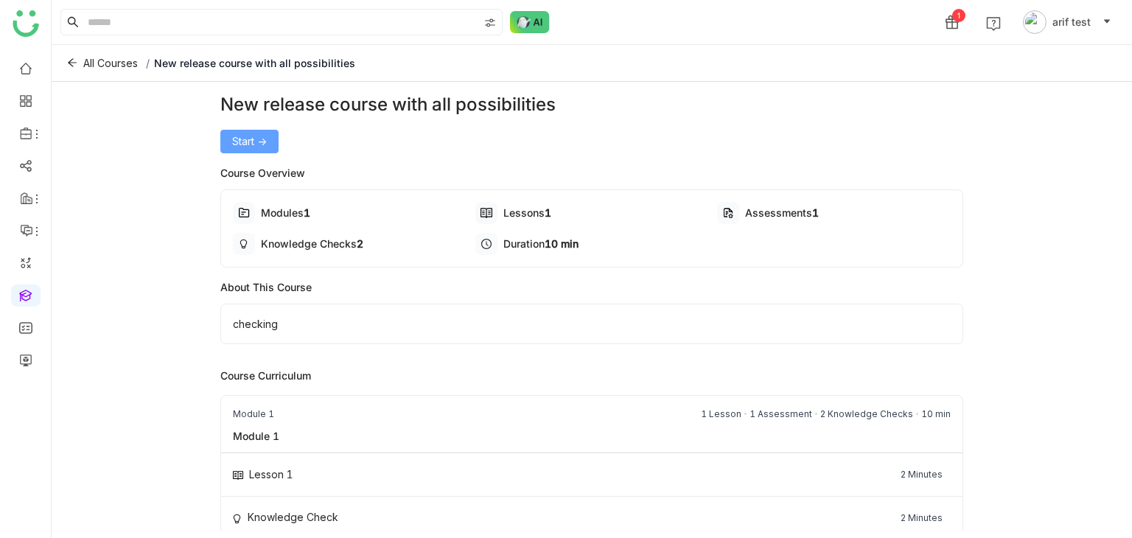
click at [269, 144] on button "Start ->" at bounding box center [249, 142] width 58 height 24
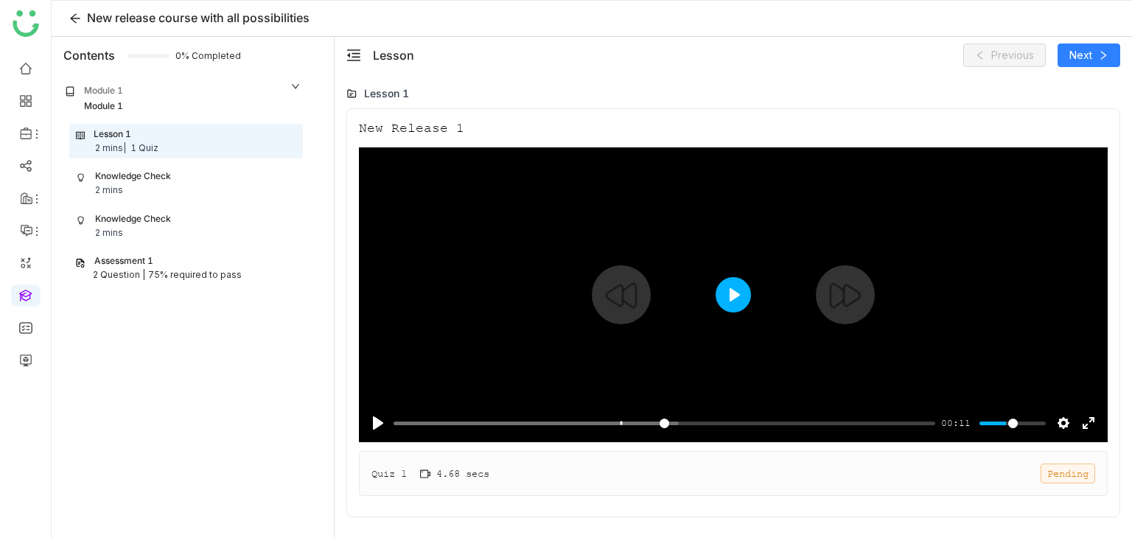
click at [736, 301] on button "Play" at bounding box center [733, 294] width 35 height 35
click at [585, 423] on input "Seek" at bounding box center [662, 423] width 536 height 14
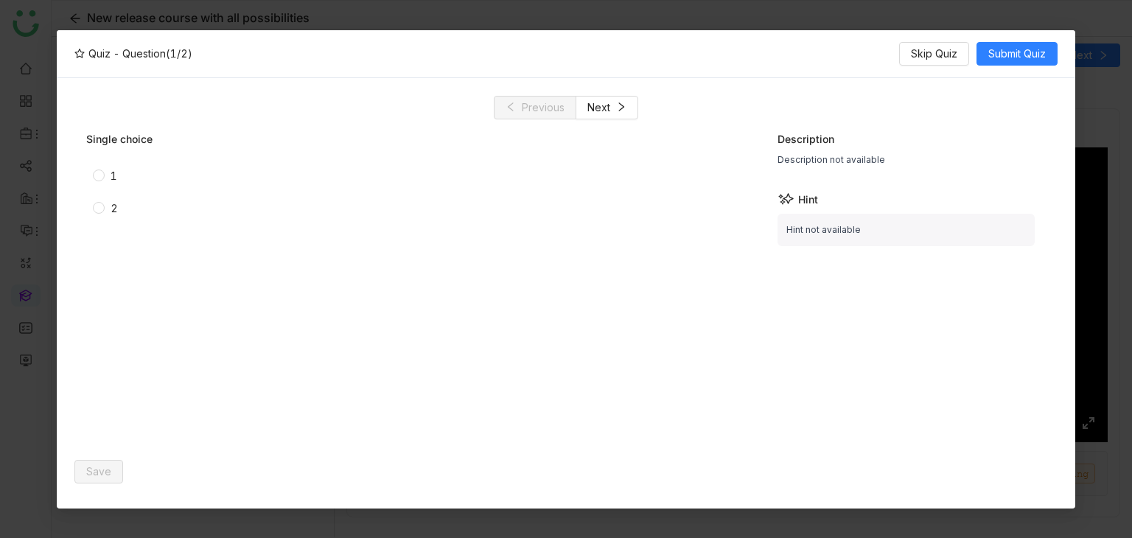
click at [97, 170] on label "1" at bounding box center [283, 176] width 381 height 16
click at [103, 473] on span "Save" at bounding box center [98, 472] width 25 height 16
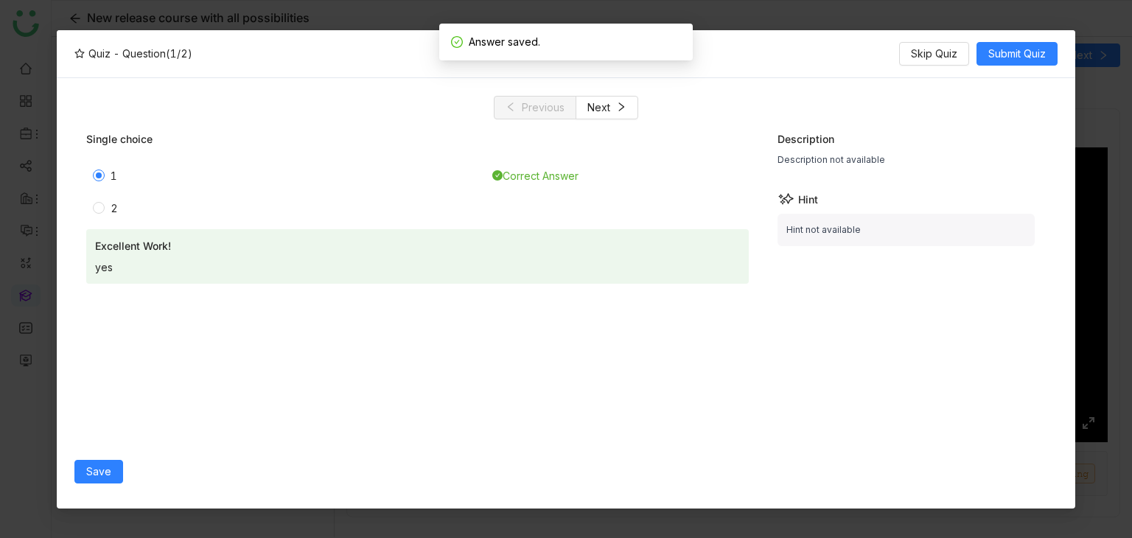
click at [304, 260] on div "Excellent Work! yes" at bounding box center [417, 256] width 663 height 55
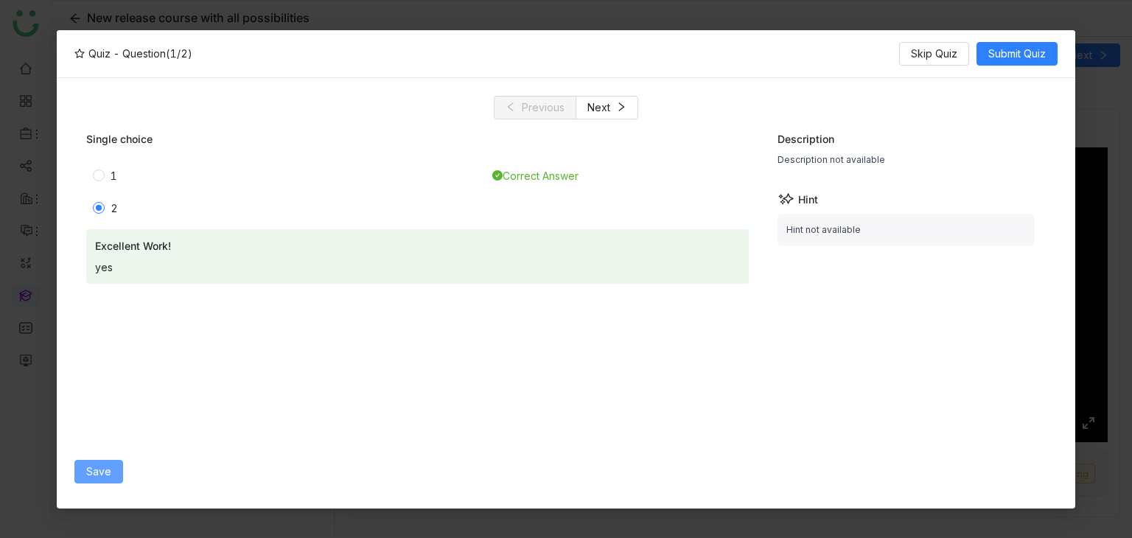
click at [102, 478] on span "Save" at bounding box center [98, 472] width 25 height 16
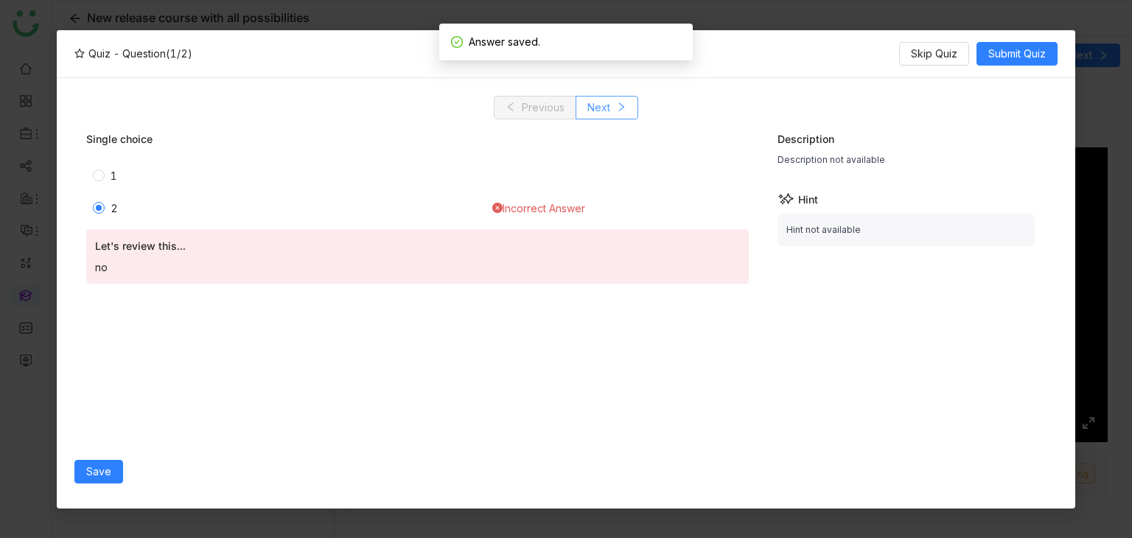
click at [619, 105] on icon at bounding box center [621, 107] width 10 height 10
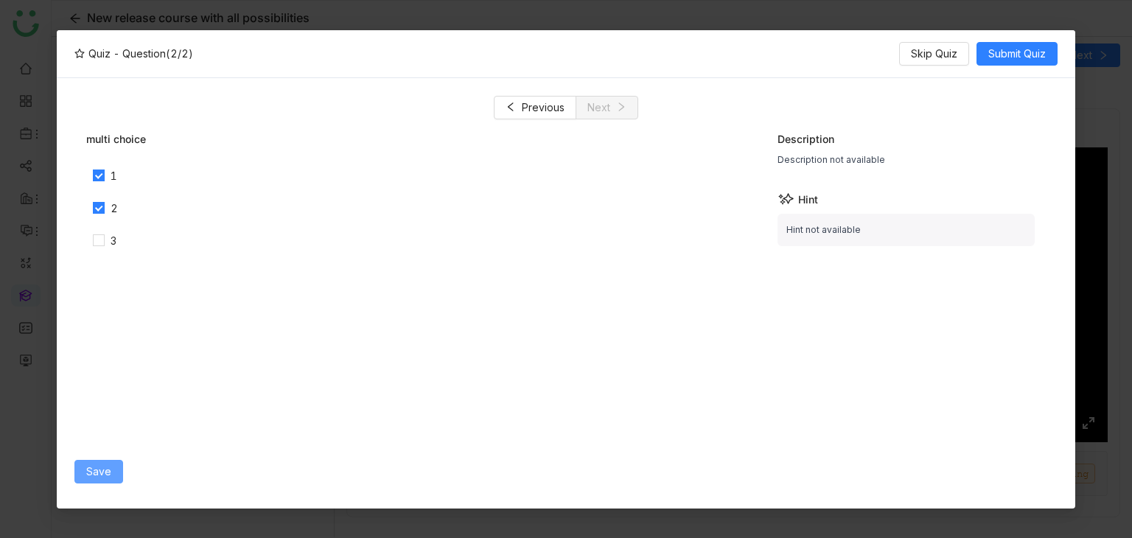
click at [98, 466] on span "Save" at bounding box center [98, 472] width 25 height 16
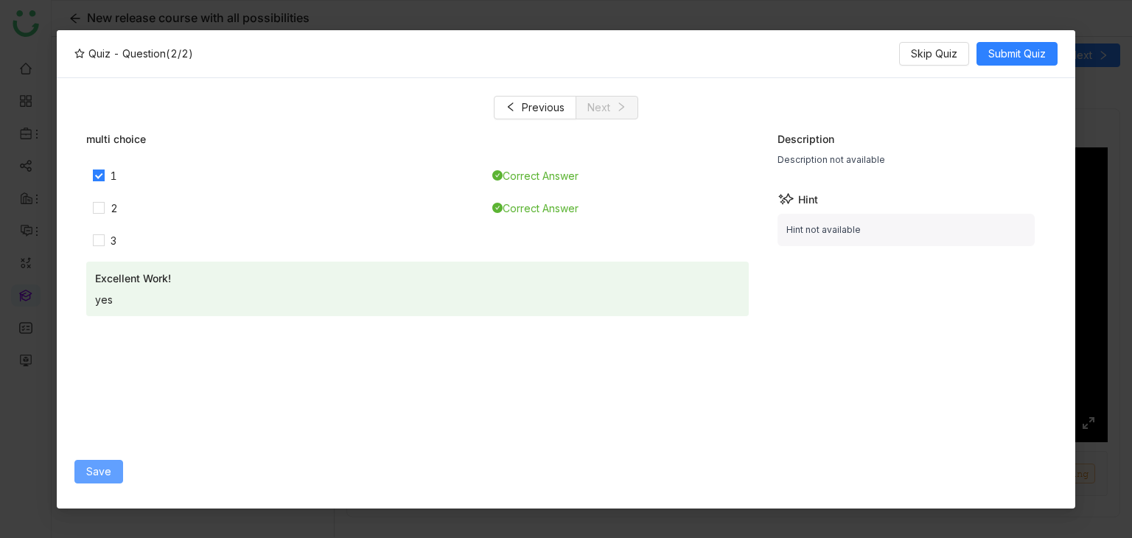
click at [110, 467] on button "Save" at bounding box center [98, 472] width 49 height 24
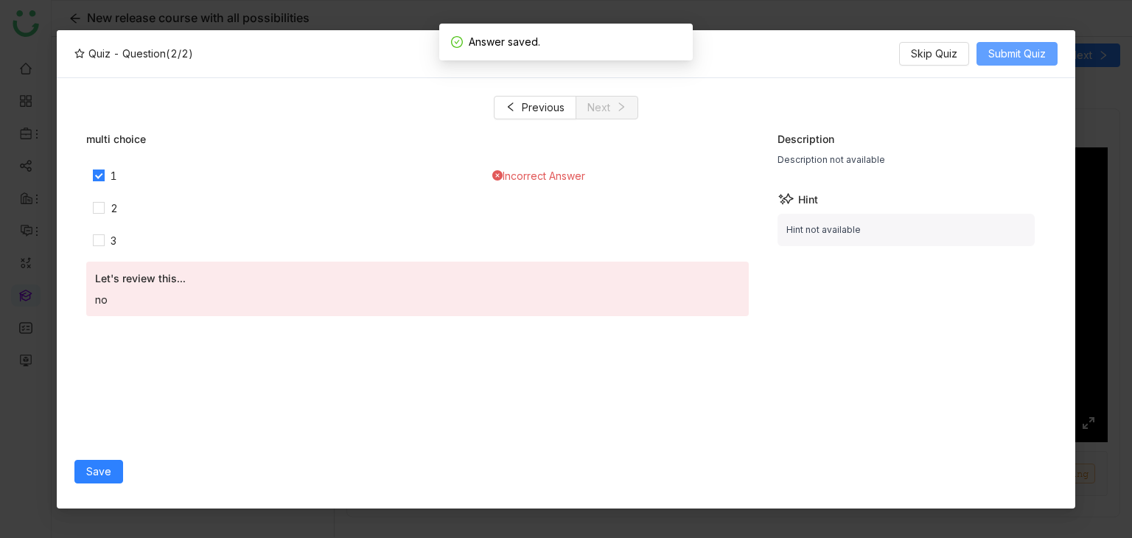
click at [998, 51] on span "Submit Quiz" at bounding box center [1016, 54] width 57 height 16
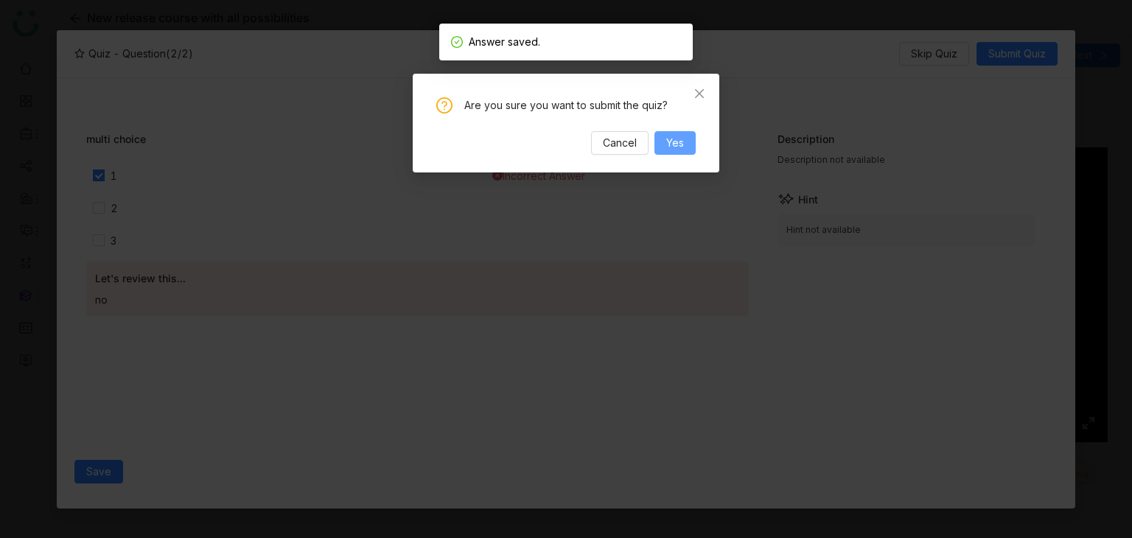
click at [670, 144] on span "Yes" at bounding box center [675, 143] width 18 height 16
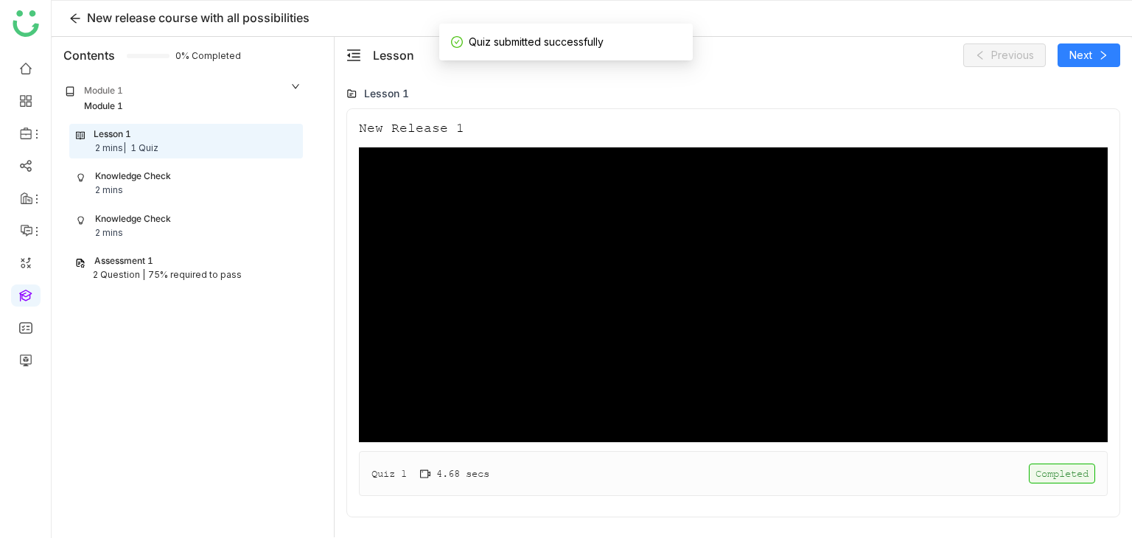
click at [495, 488] on div "Quiz 1 4.68 secs Completed" at bounding box center [733, 473] width 749 height 45
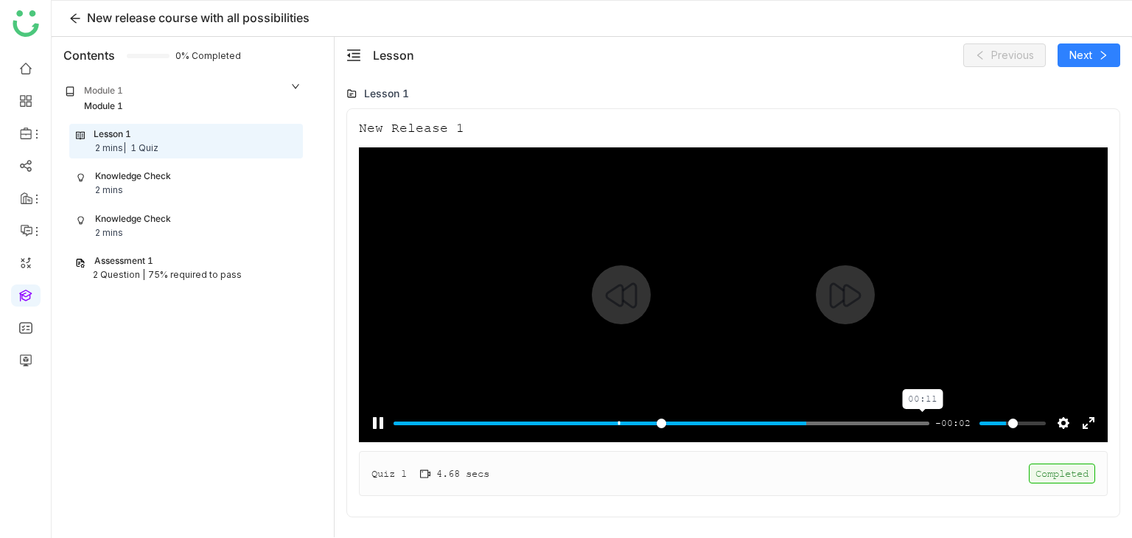
click at [924, 425] on input "Seek" at bounding box center [662, 423] width 536 height 14
type input "***"
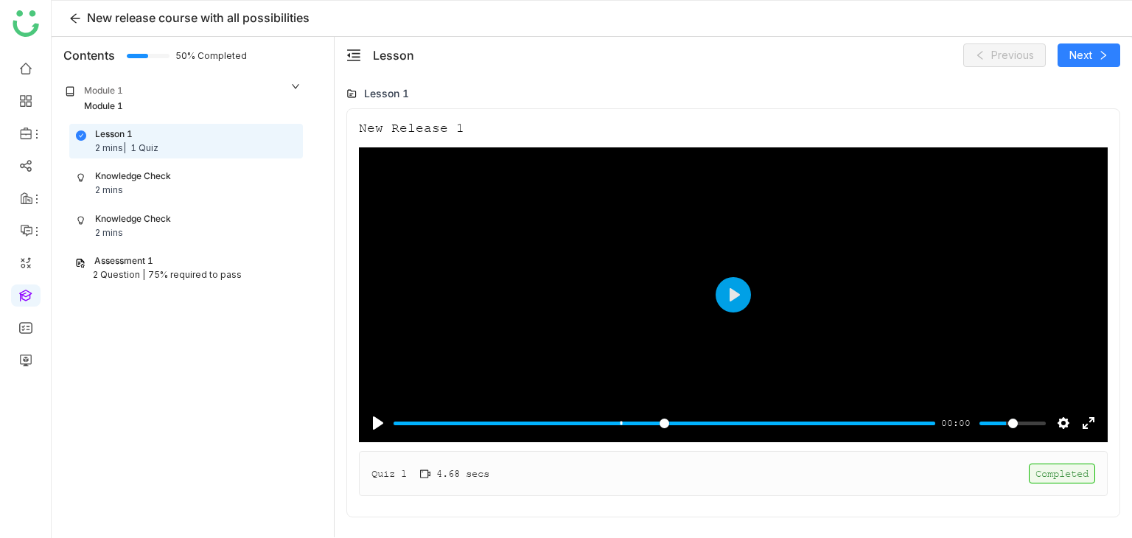
click at [377, 475] on div "Quiz 1" at bounding box center [388, 473] width 35 height 15
click at [217, 193] on div "Knowledge Check 2 mins" at bounding box center [186, 184] width 220 height 28
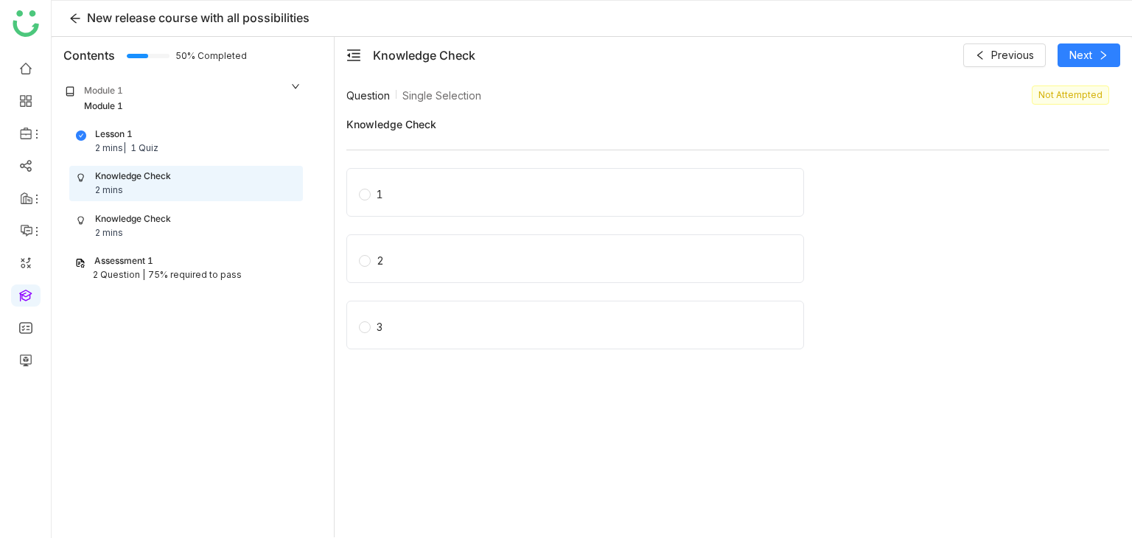
click at [220, 140] on div "Lesson 1 2 mins | 1 Quiz" at bounding box center [186, 142] width 220 height 28
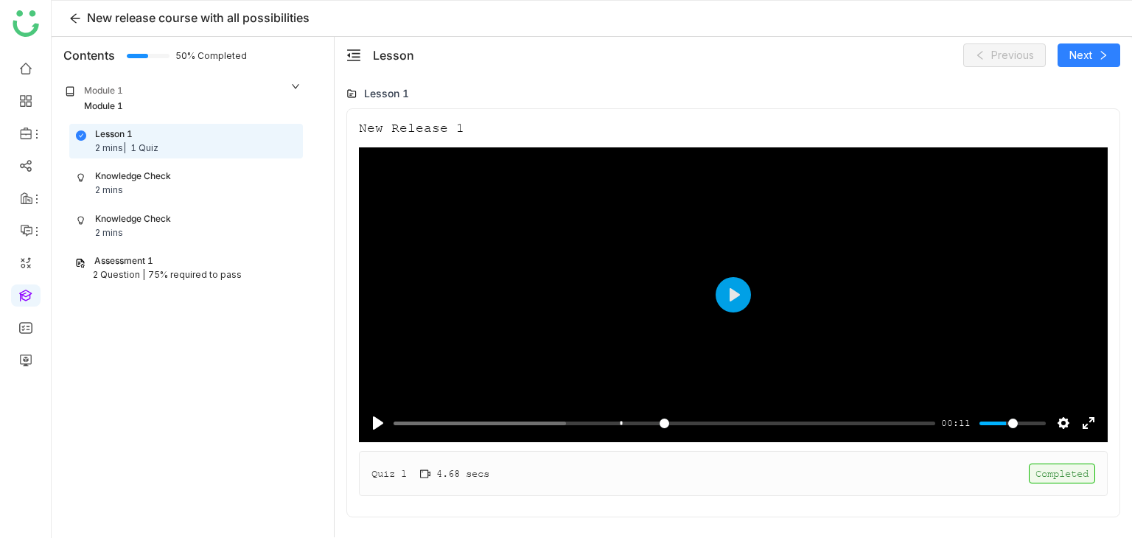
click at [439, 475] on div "4.68 secs" at bounding box center [454, 473] width 69 height 13
click at [127, 168] on div "Knowledge Check 2 mins" at bounding box center [186, 184] width 232 height 34
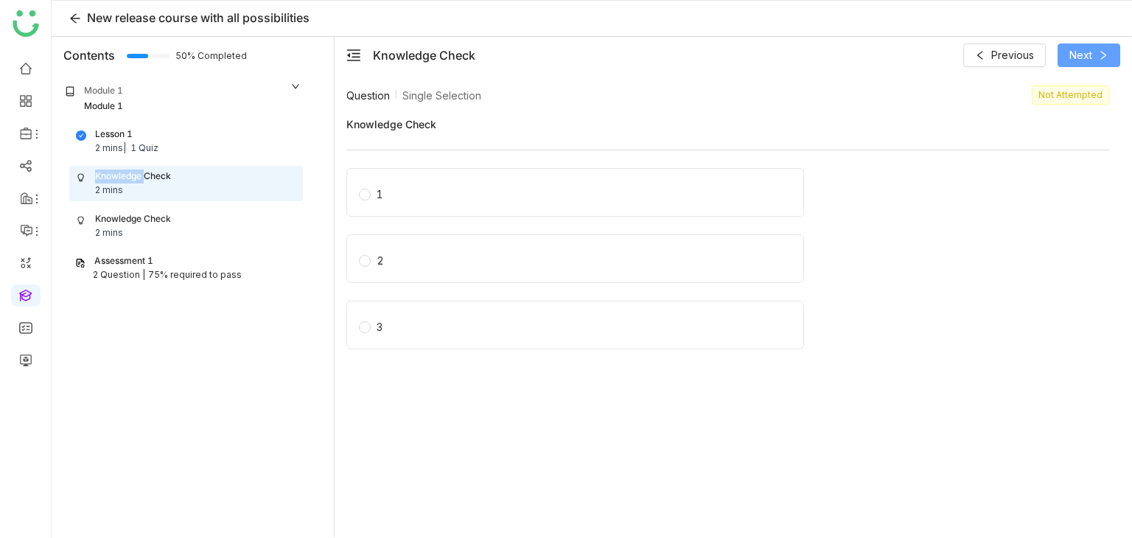
click at [1091, 56] on span "Next" at bounding box center [1081, 55] width 23 height 16
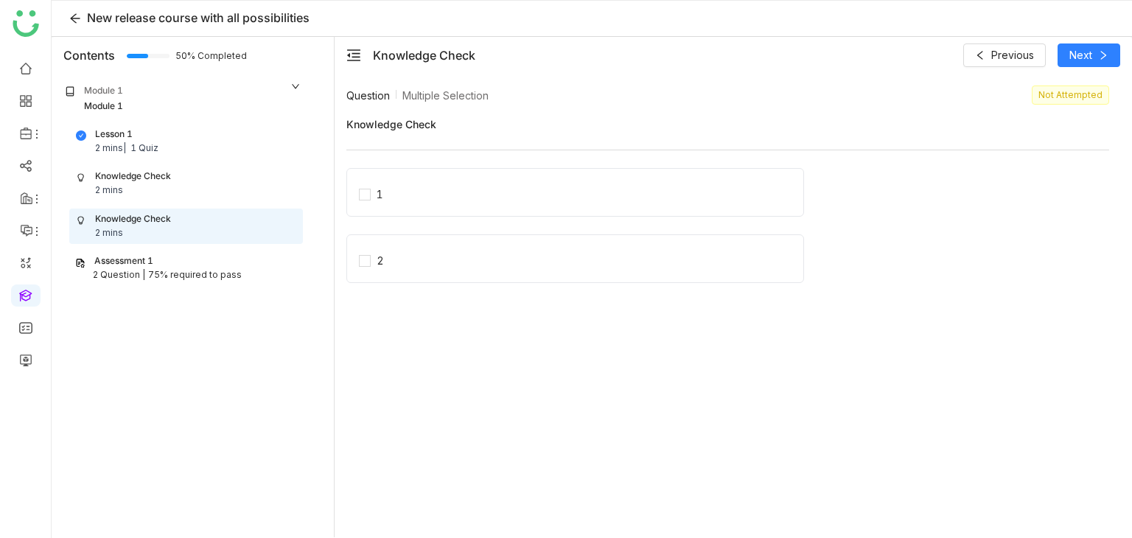
click at [237, 170] on div "Knowledge Check 2 mins" at bounding box center [186, 184] width 220 height 28
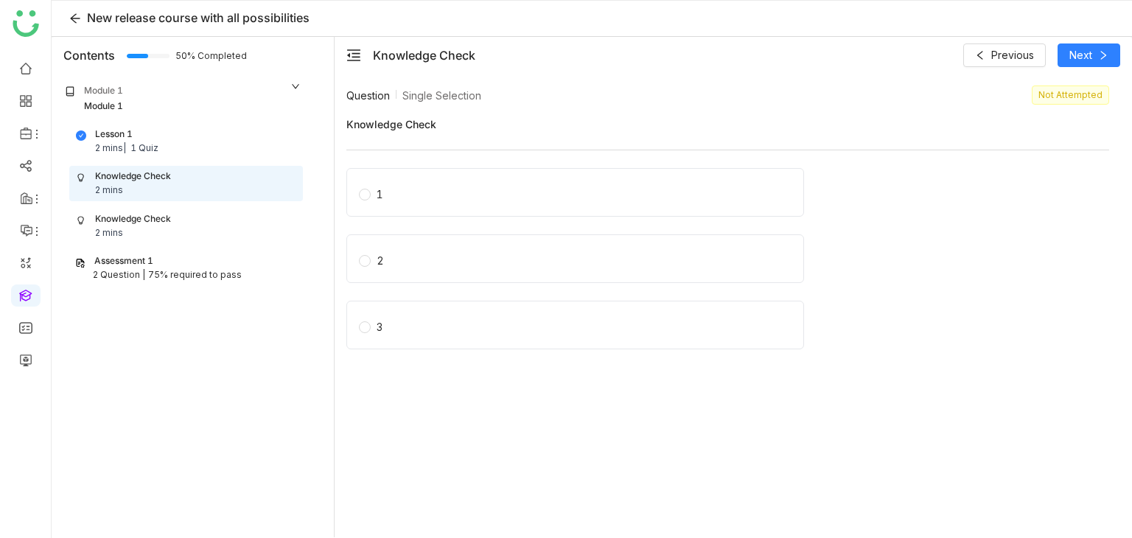
click at [422, 189] on label "1" at bounding box center [578, 192] width 439 height 21
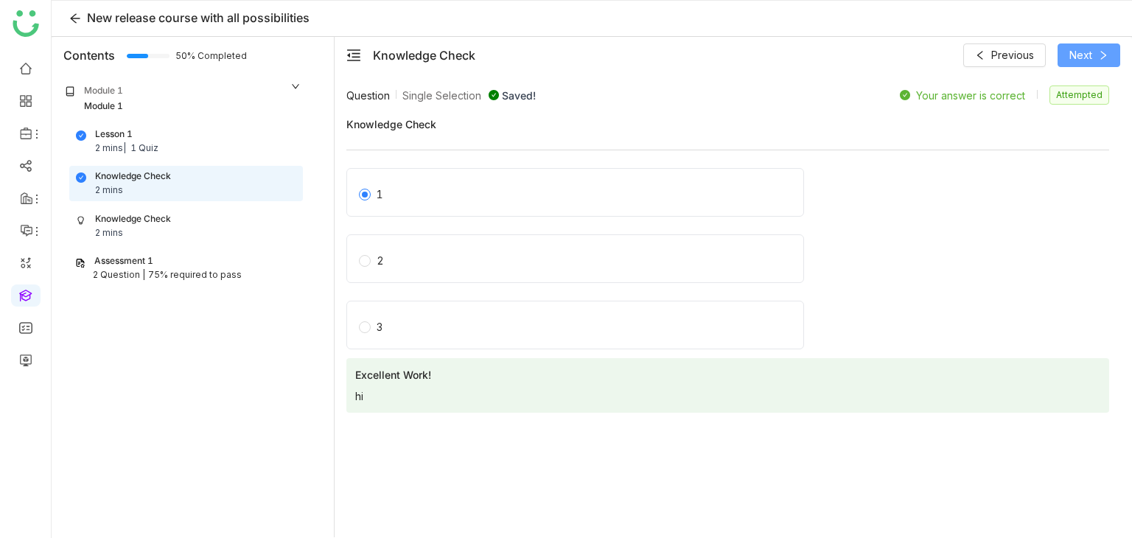
click at [1087, 63] on button "Next" at bounding box center [1089, 55] width 63 height 24
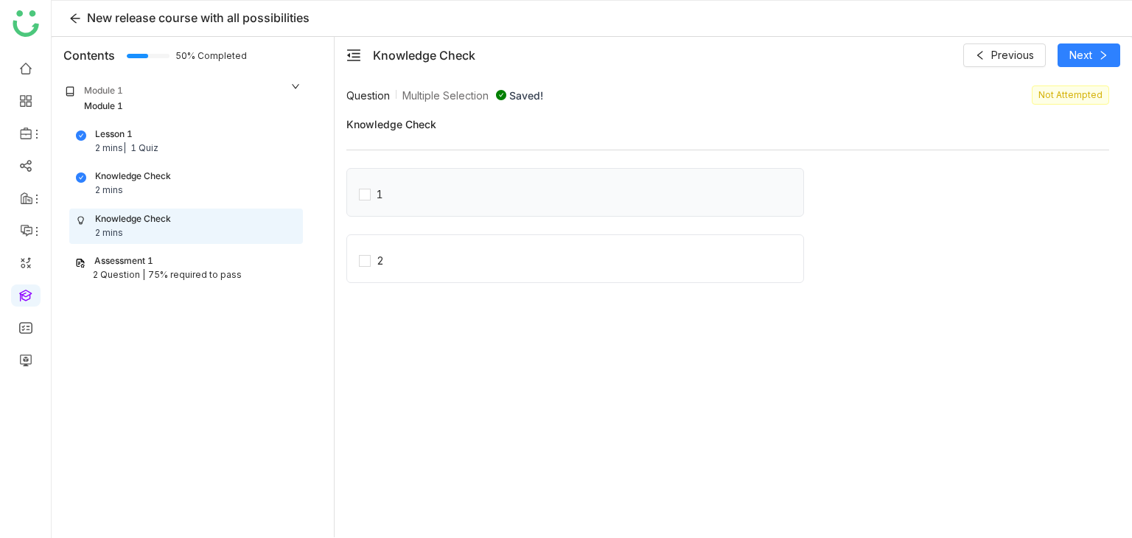
click at [357, 203] on div "1" at bounding box center [575, 192] width 458 height 49
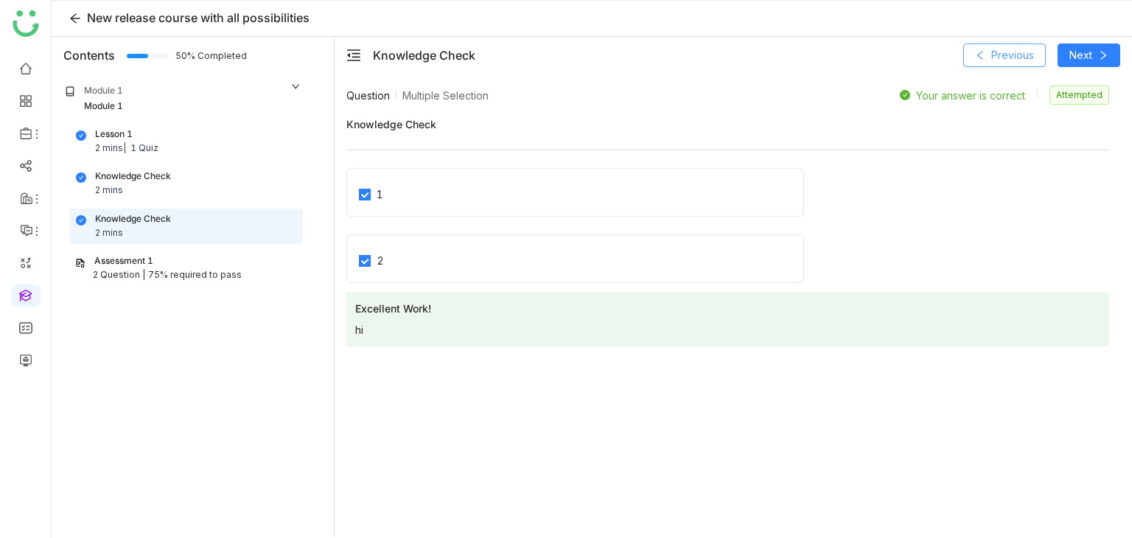
click at [1017, 50] on span "Previous" at bounding box center [1012, 55] width 43 height 16
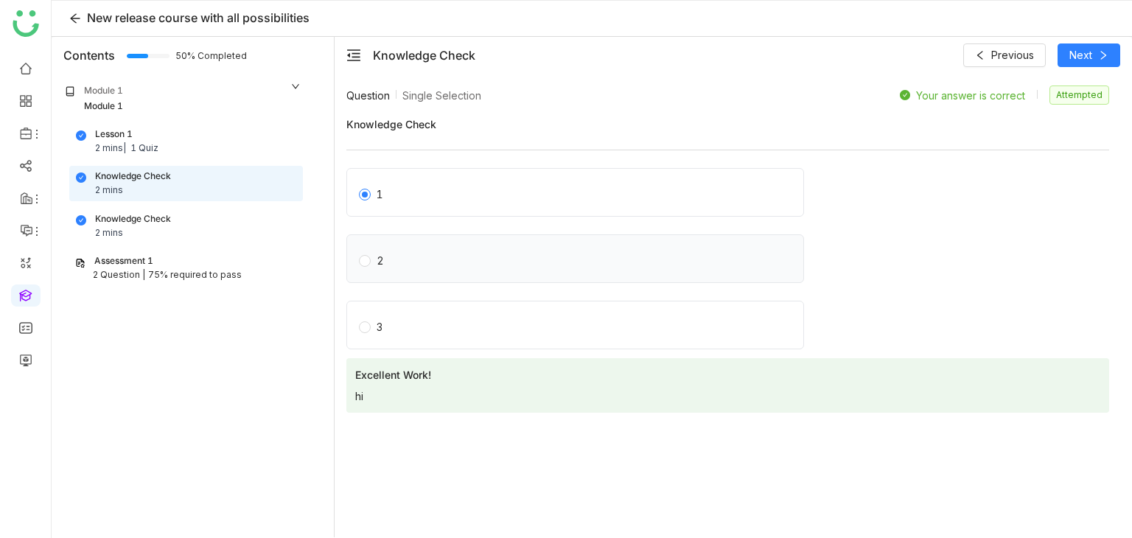
click at [432, 255] on label "2" at bounding box center [578, 258] width 439 height 21
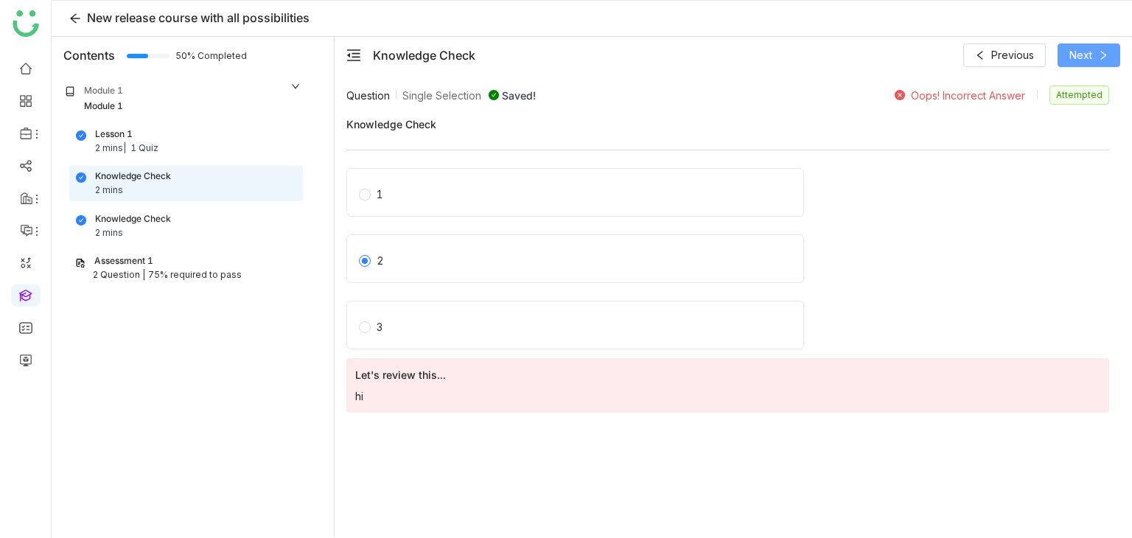
click at [1075, 66] on button "Next" at bounding box center [1089, 55] width 63 height 24
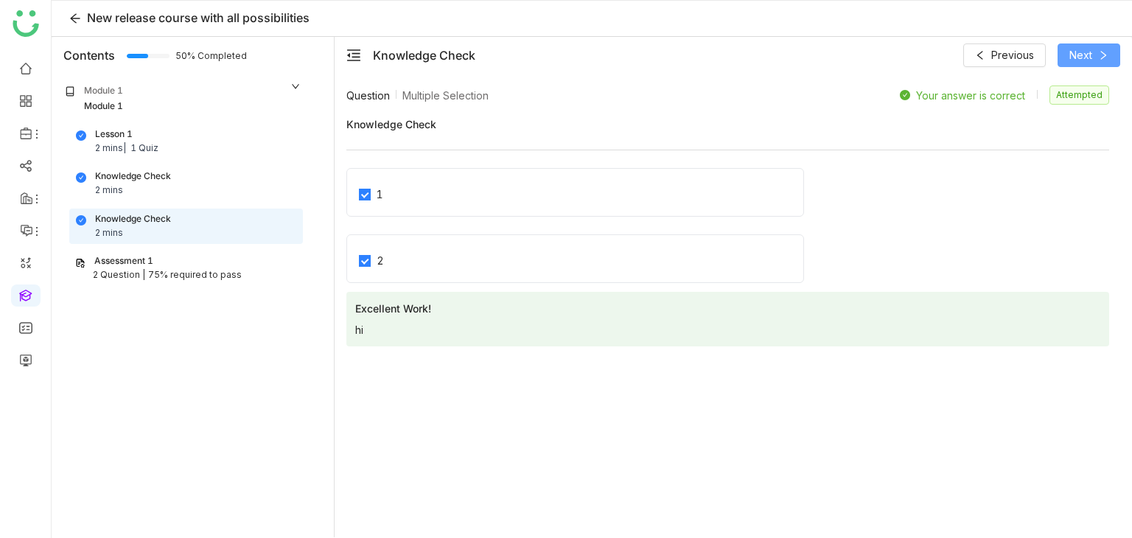
click at [1075, 66] on button "Next" at bounding box center [1089, 55] width 63 height 24
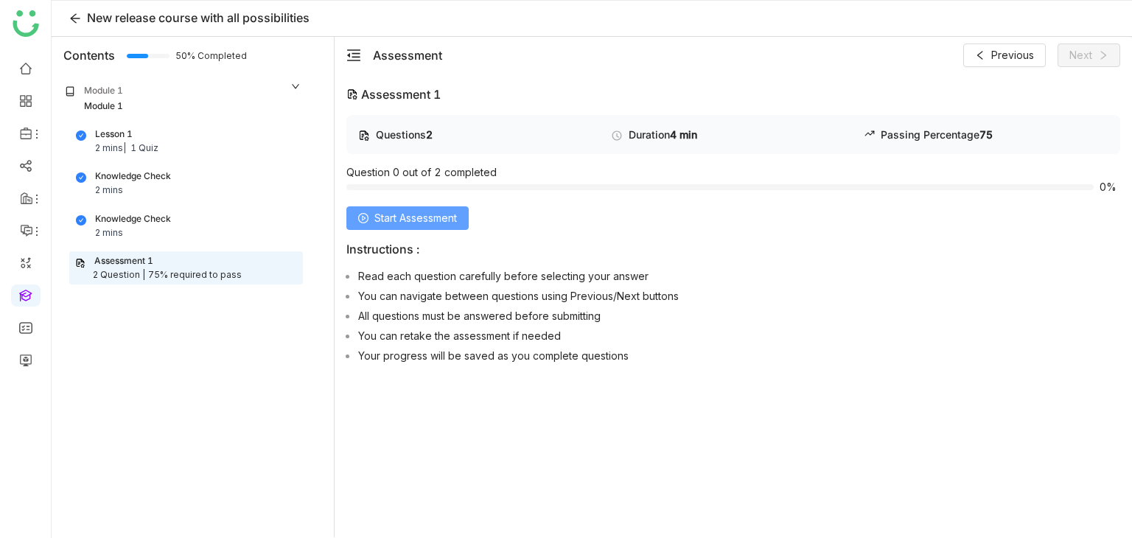
click at [394, 224] on span "Start Assessment" at bounding box center [415, 218] width 83 height 16
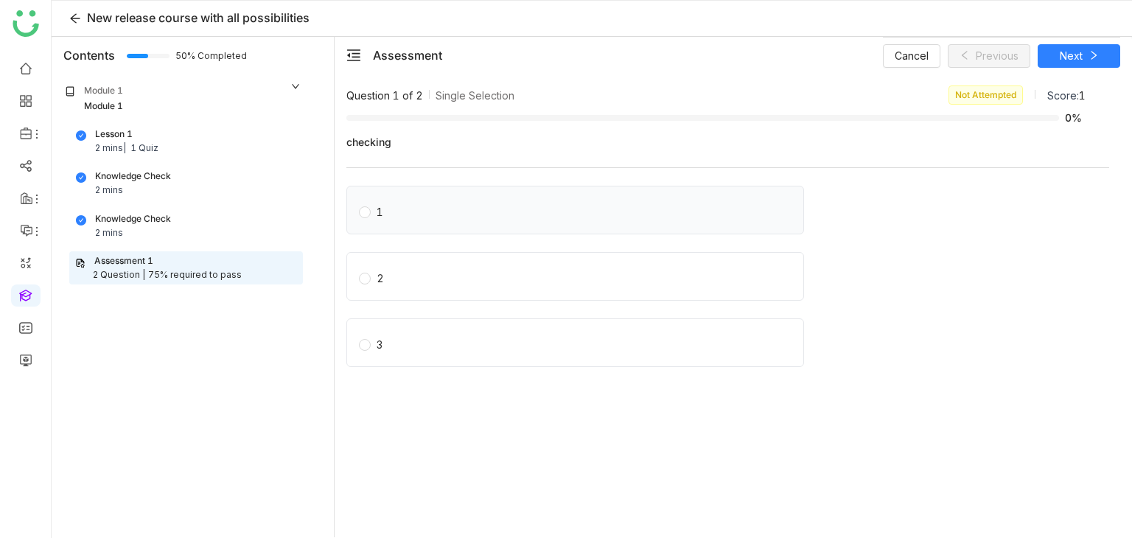
click at [419, 212] on label "1" at bounding box center [578, 210] width 439 height 21
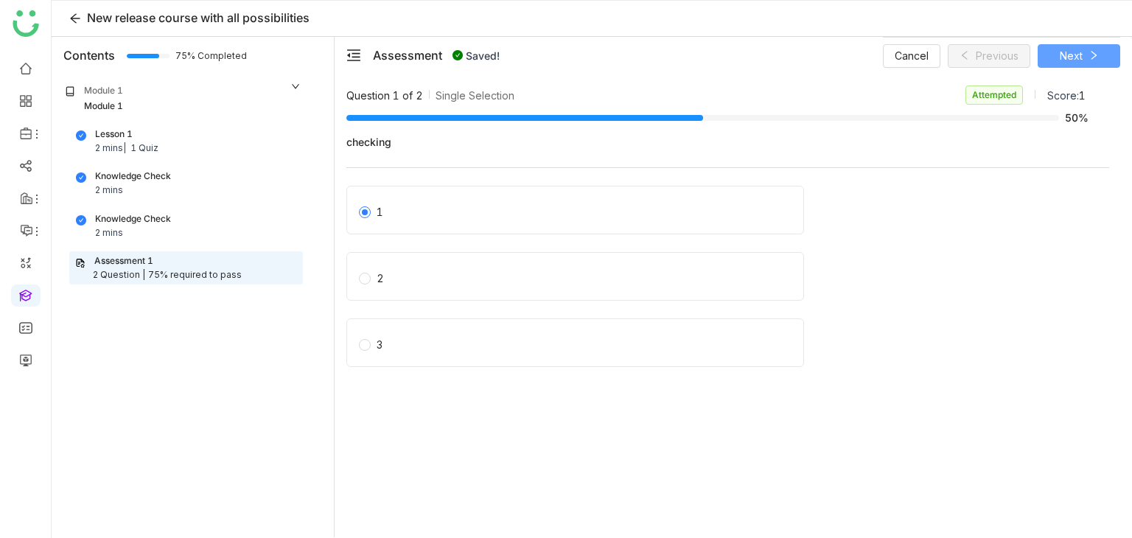
click at [1063, 57] on span "Next" at bounding box center [1071, 56] width 23 height 16
click at [439, 228] on div "1" at bounding box center [575, 210] width 458 height 49
click at [430, 216] on label "1" at bounding box center [581, 210] width 444 height 21
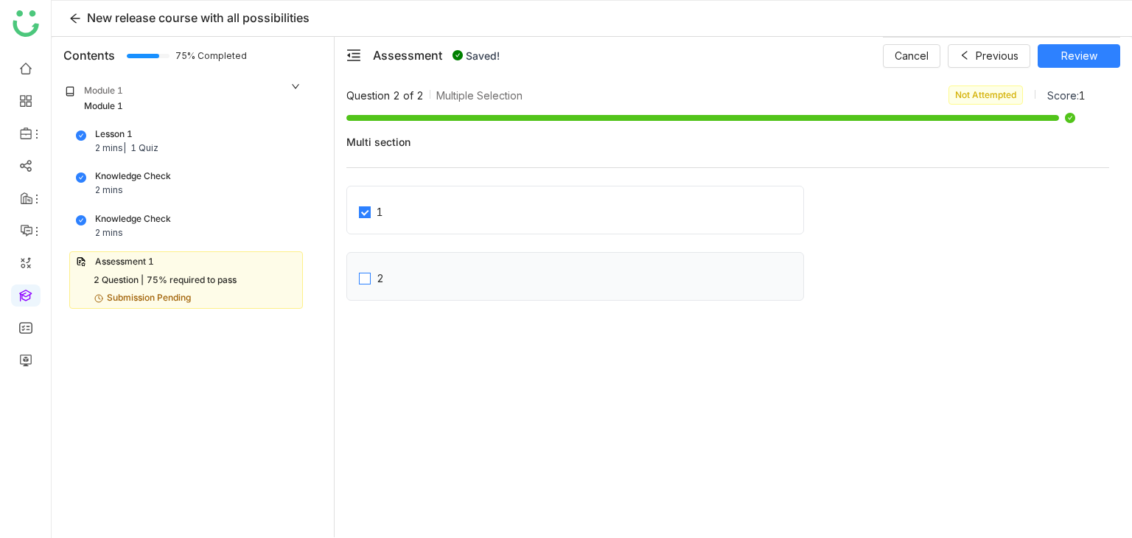
click at [414, 280] on label "2" at bounding box center [581, 276] width 444 height 21
click at [1099, 42] on div "Cancel Previous Review" at bounding box center [1001, 55] width 237 height 37
click at [1099, 48] on button "Review" at bounding box center [1079, 56] width 83 height 24
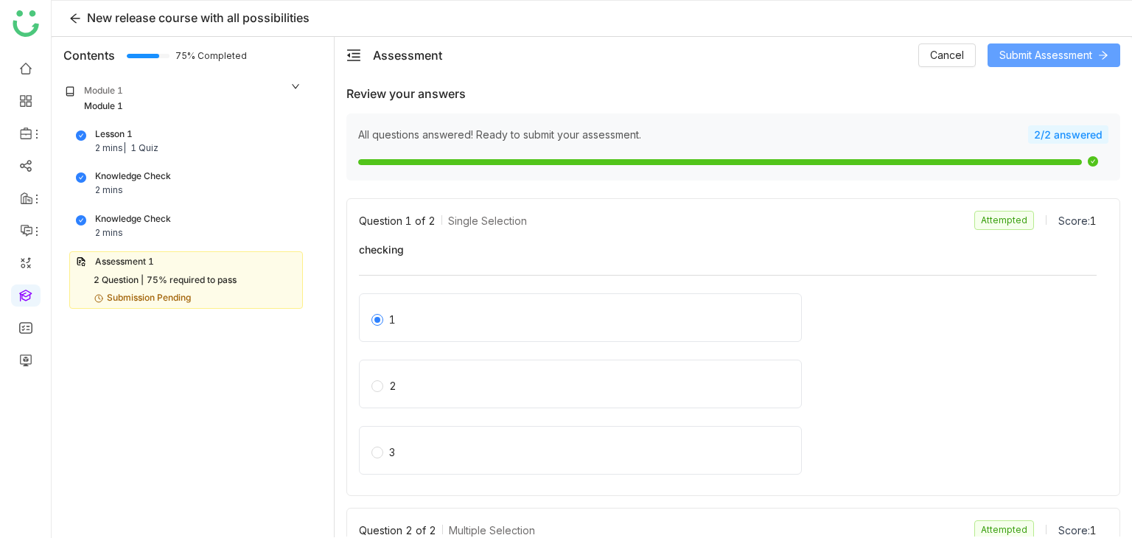
click at [1025, 63] on button "Submit Assessment" at bounding box center [1054, 55] width 133 height 24
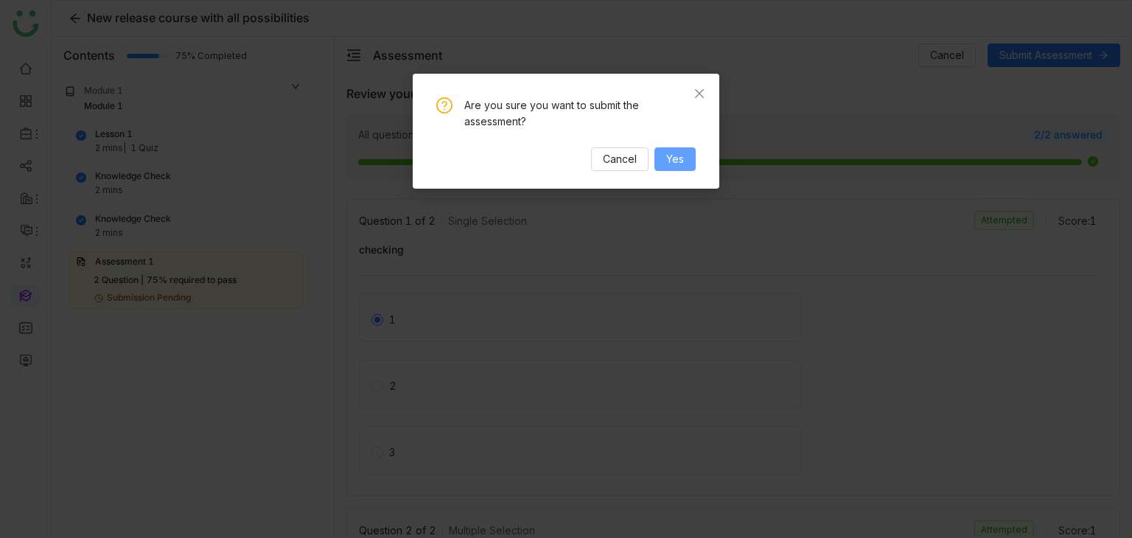
drag, startPoint x: 698, startPoint y: 150, endPoint x: 688, endPoint y: 167, distance: 20.5
click at [688, 167] on div "Are you sure you want to submit the assessment? Cancel Yes" at bounding box center [566, 131] width 307 height 115
click at [686, 169] on button "Yes" at bounding box center [675, 159] width 41 height 24
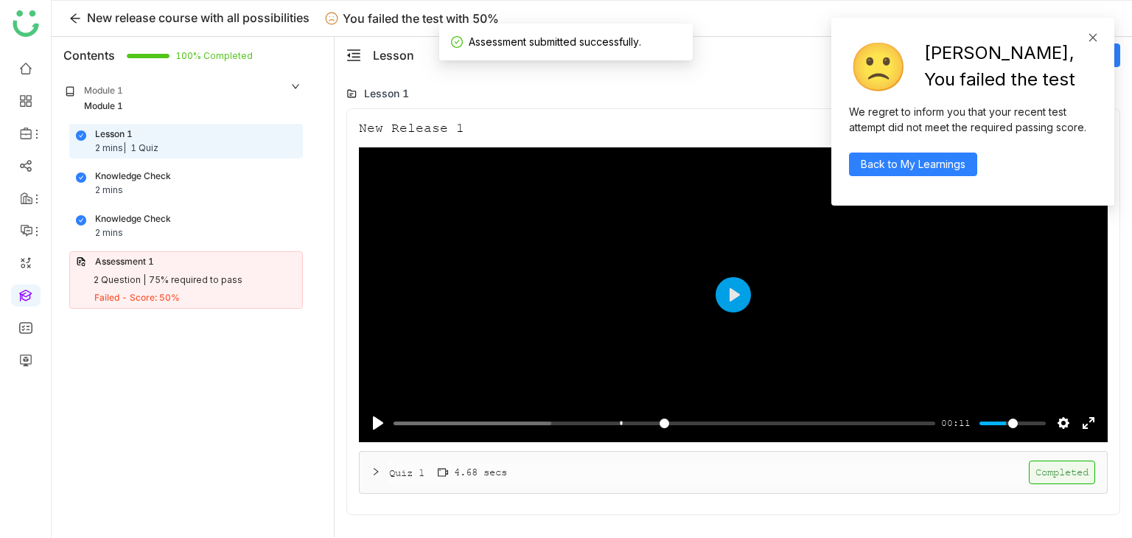
click at [1091, 41] on icon at bounding box center [1093, 37] width 10 height 10
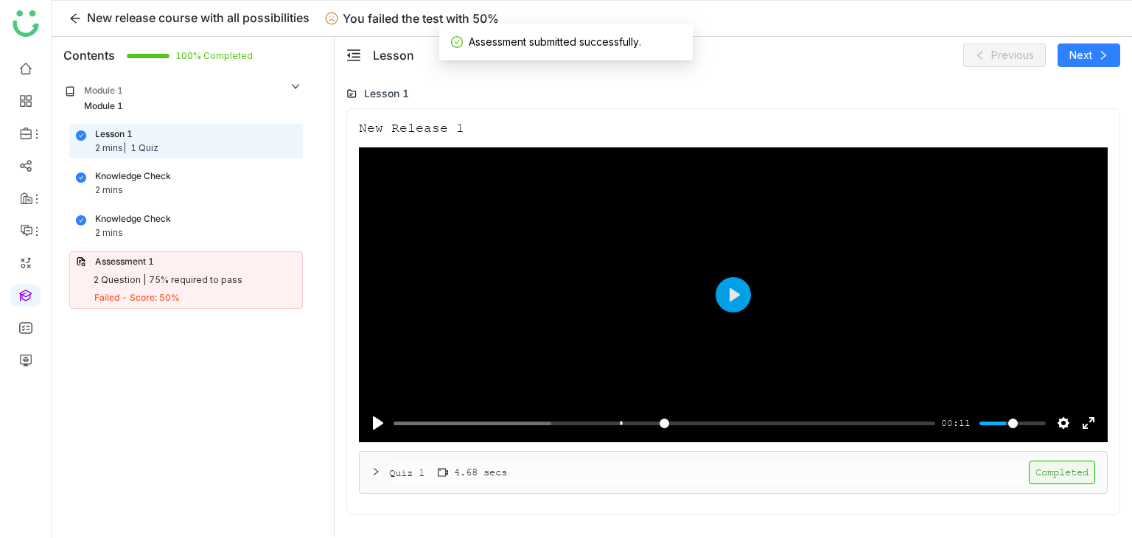
click at [160, 270] on div "Assessment 1 2 Question | 75% required to pass Failed - Score: 50%" at bounding box center [186, 280] width 234 height 58
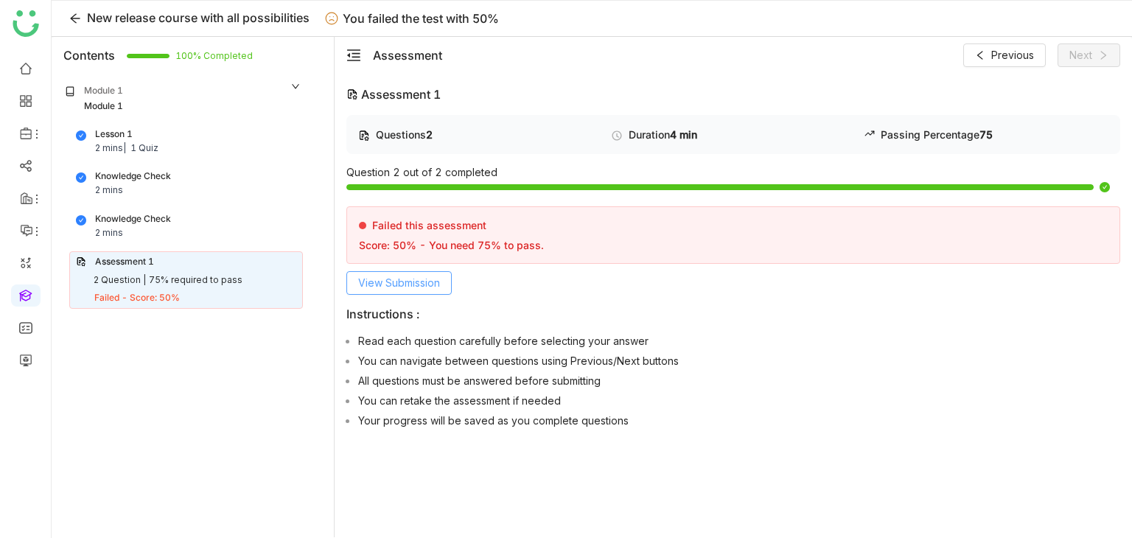
click at [395, 271] on button "View Submission" at bounding box center [398, 283] width 105 height 24
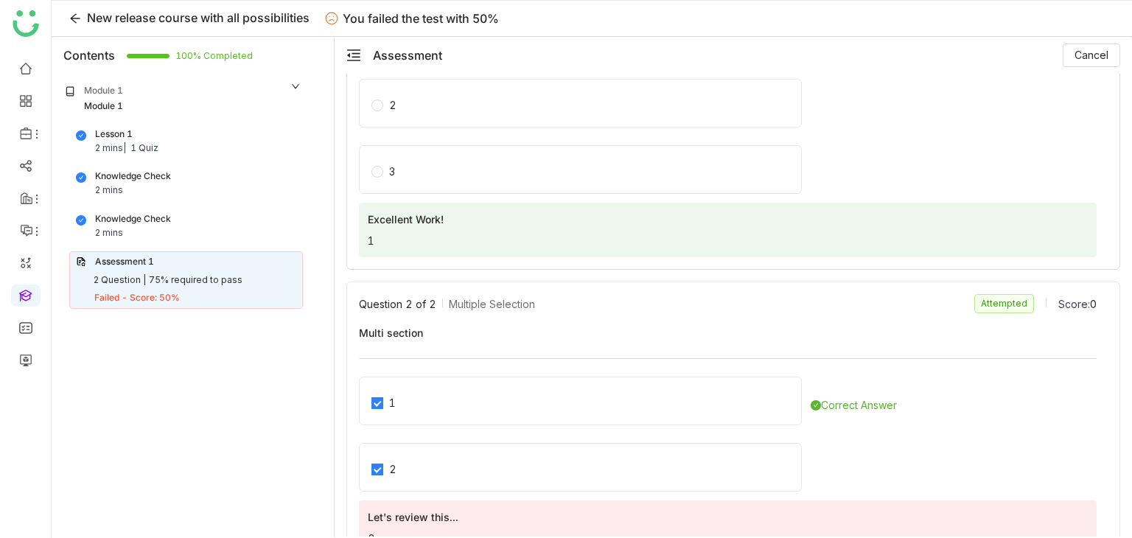
scroll to position [329, 0]
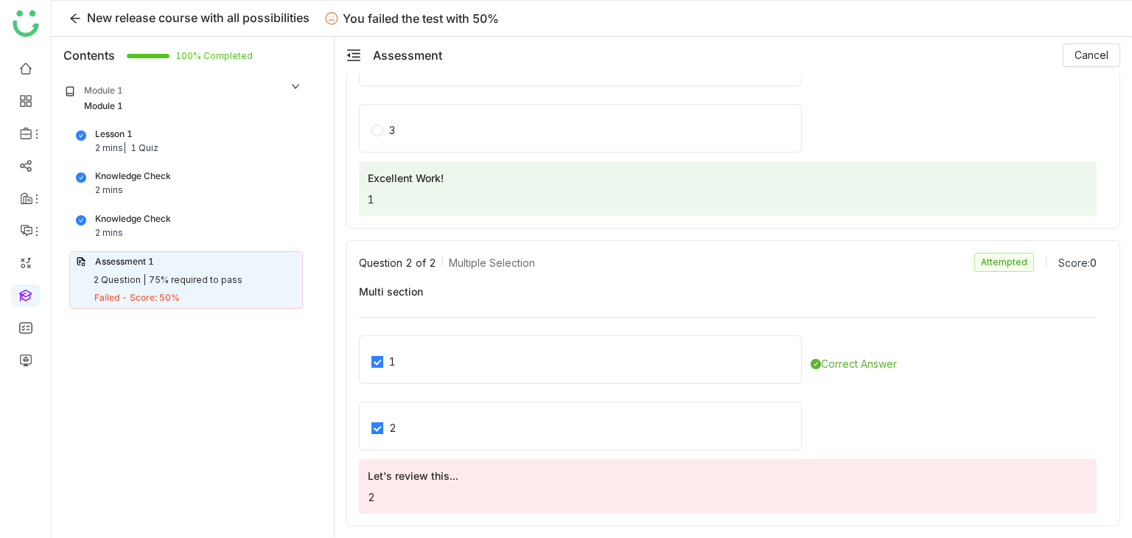
click at [172, 125] on div "Lesson 1 2 mins | 1 Quiz" at bounding box center [186, 142] width 232 height 34
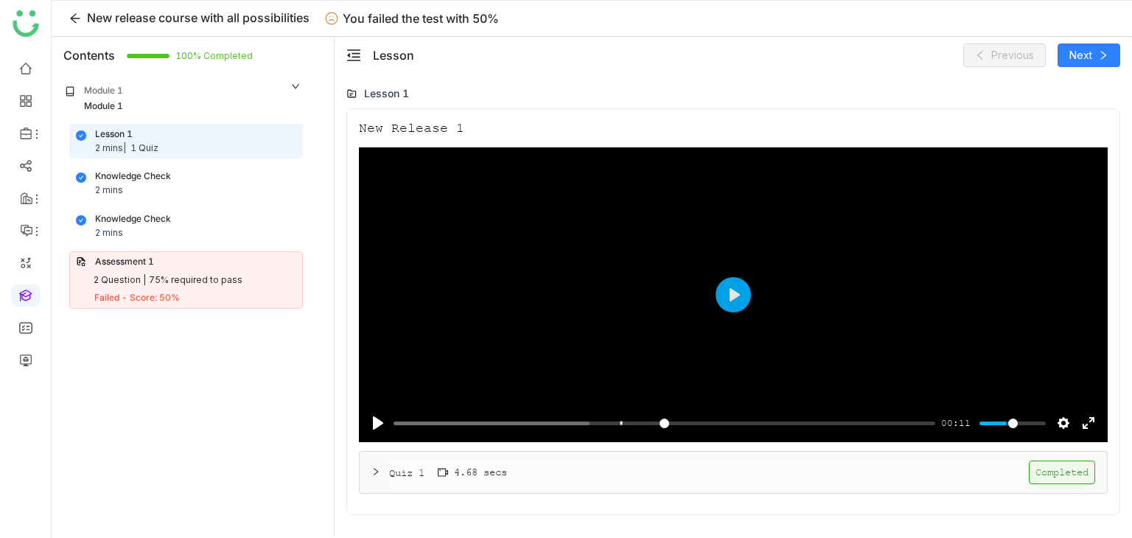
click at [463, 481] on div "Quiz 1 4.68 secs Completed" at bounding box center [742, 473] width 706 height 24
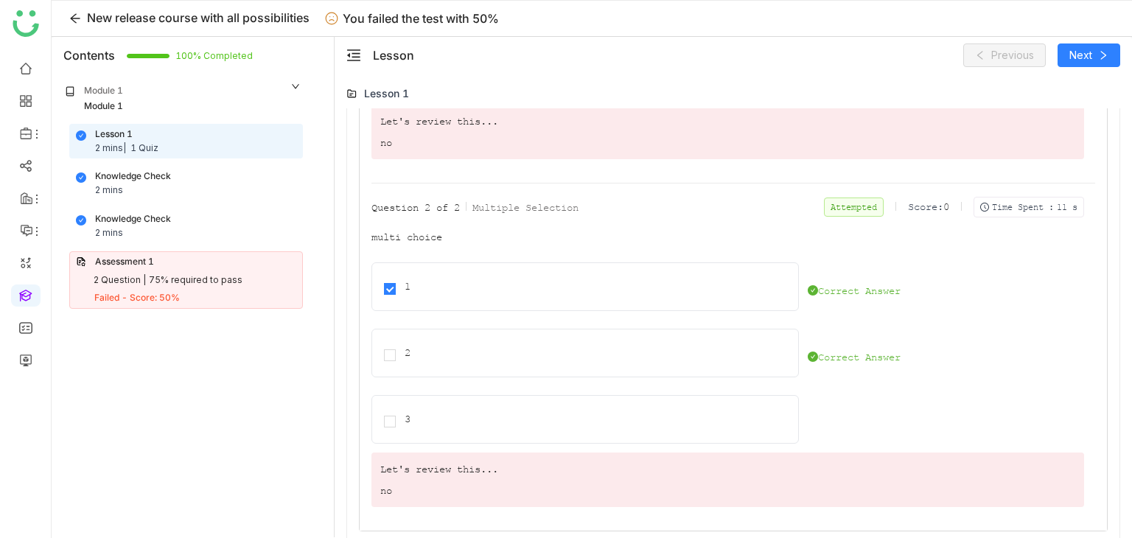
scroll to position [741, 0]
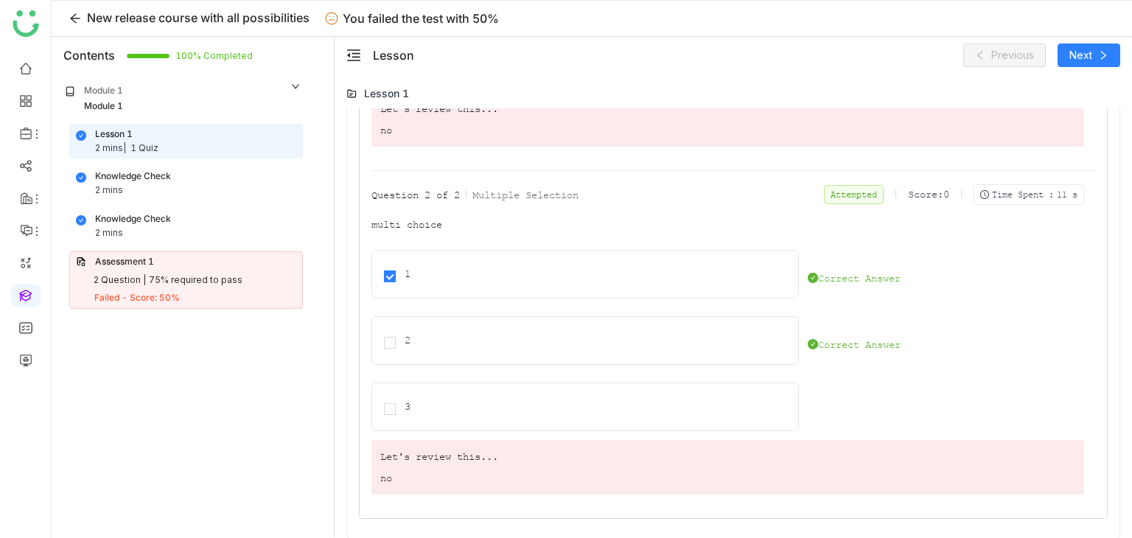
click at [112, 192] on div "2 mins" at bounding box center [109, 191] width 28 height 14
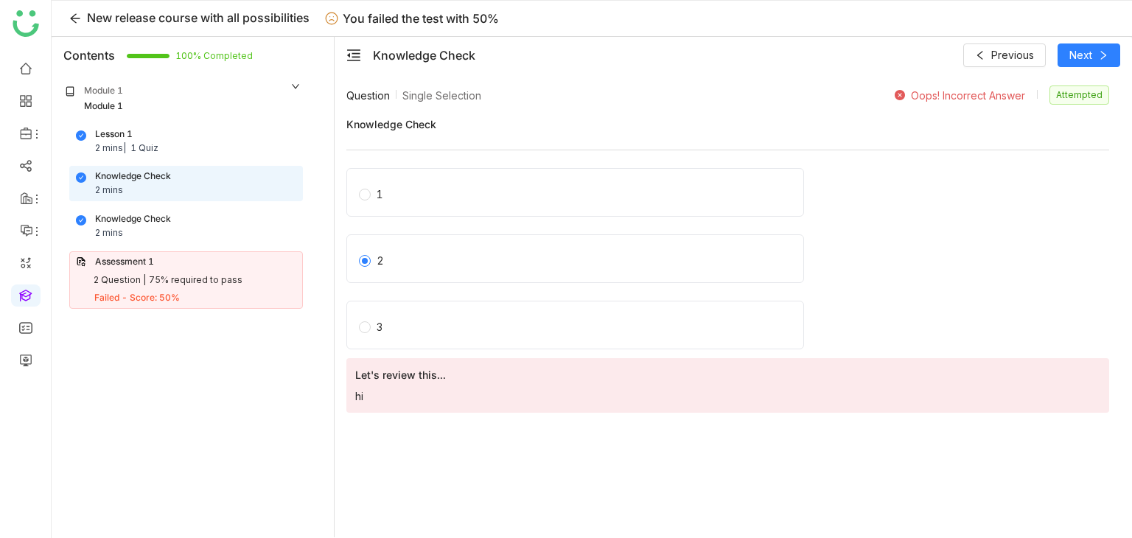
click at [257, 216] on div "Knowledge Check 2 mins" at bounding box center [186, 226] width 220 height 28
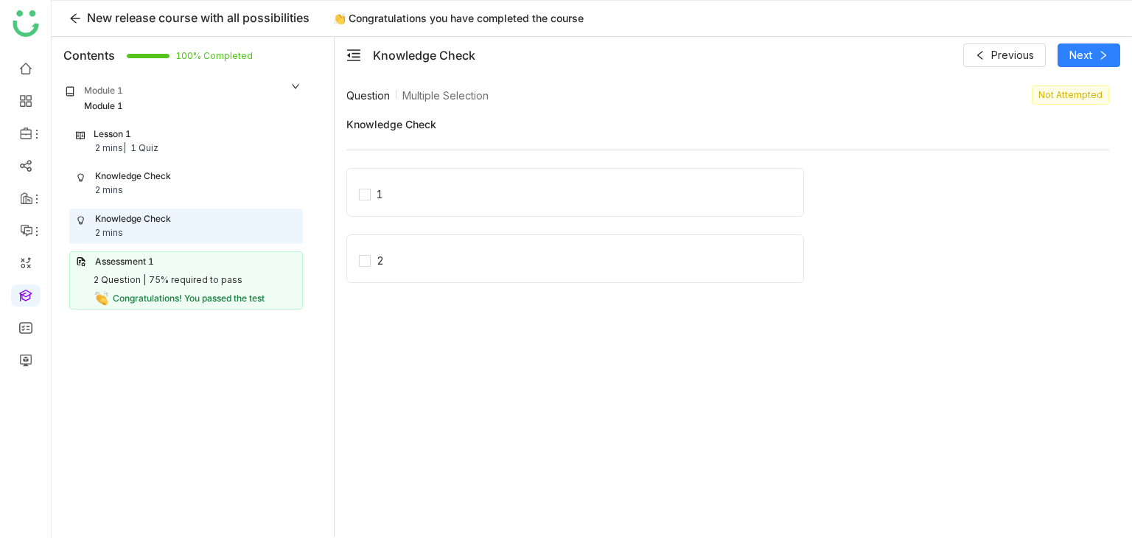
click at [221, 257] on div "Assessment 1" at bounding box center [186, 262] width 220 height 14
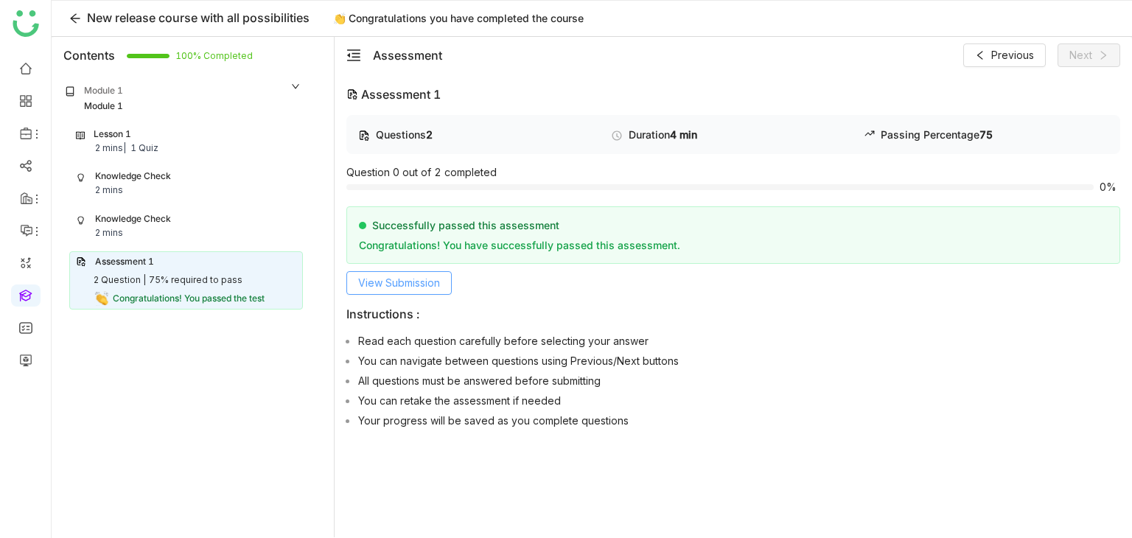
click at [393, 282] on span "View Submission" at bounding box center [399, 283] width 82 height 16
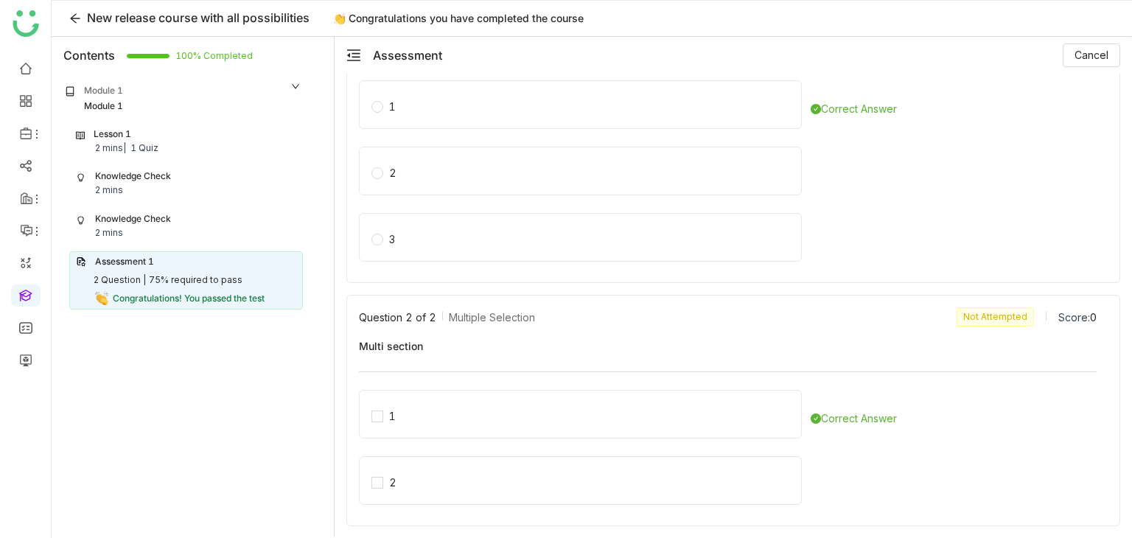
scroll to position [170, 0]
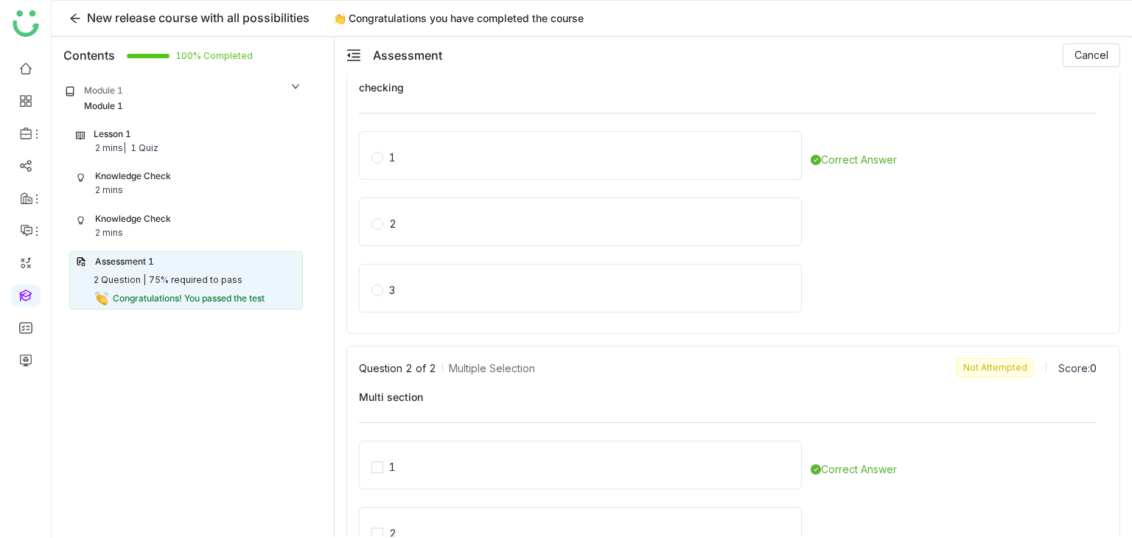
click at [175, 214] on div "Knowledge Check 2 mins" at bounding box center [186, 226] width 220 height 28
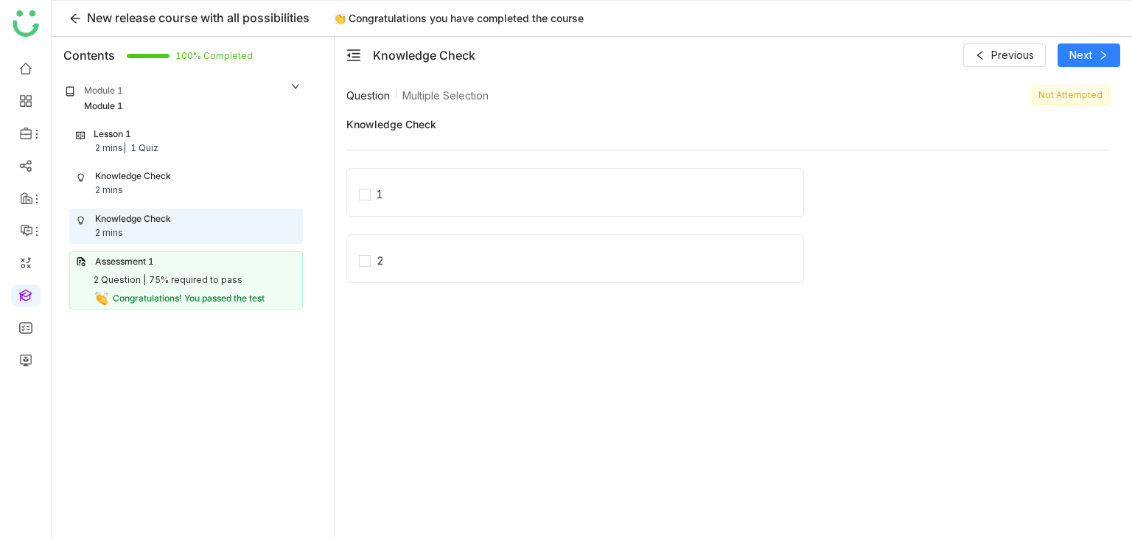
click at [172, 187] on div "Knowledge Check 2 mins" at bounding box center [186, 184] width 220 height 28
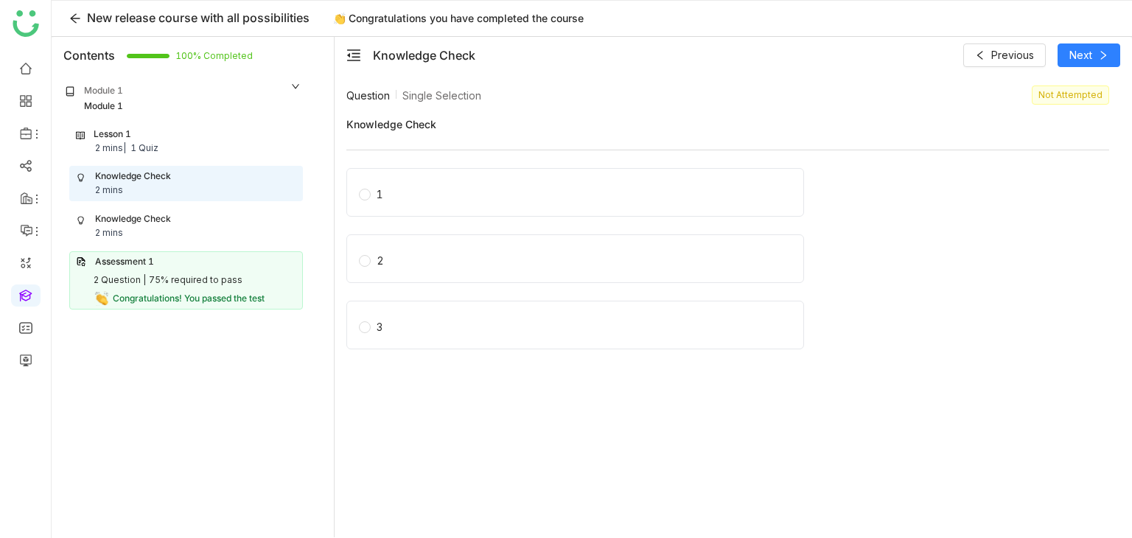
click at [200, 142] on div "Lesson 1 2 mins | 1 Quiz" at bounding box center [186, 142] width 220 height 28
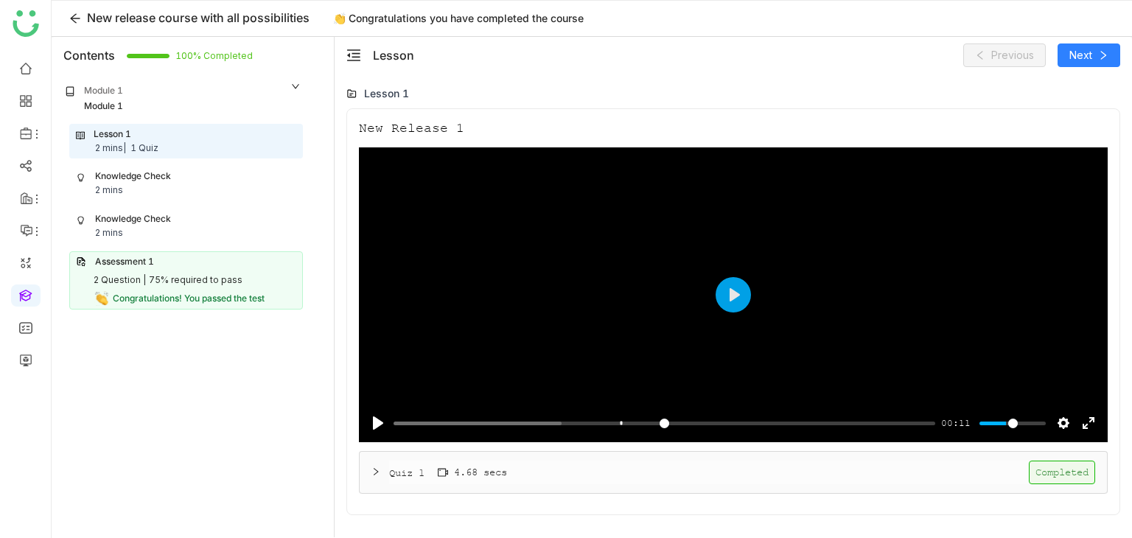
click at [464, 481] on div "Quiz 1 4.68 secs Completed" at bounding box center [742, 473] width 706 height 24
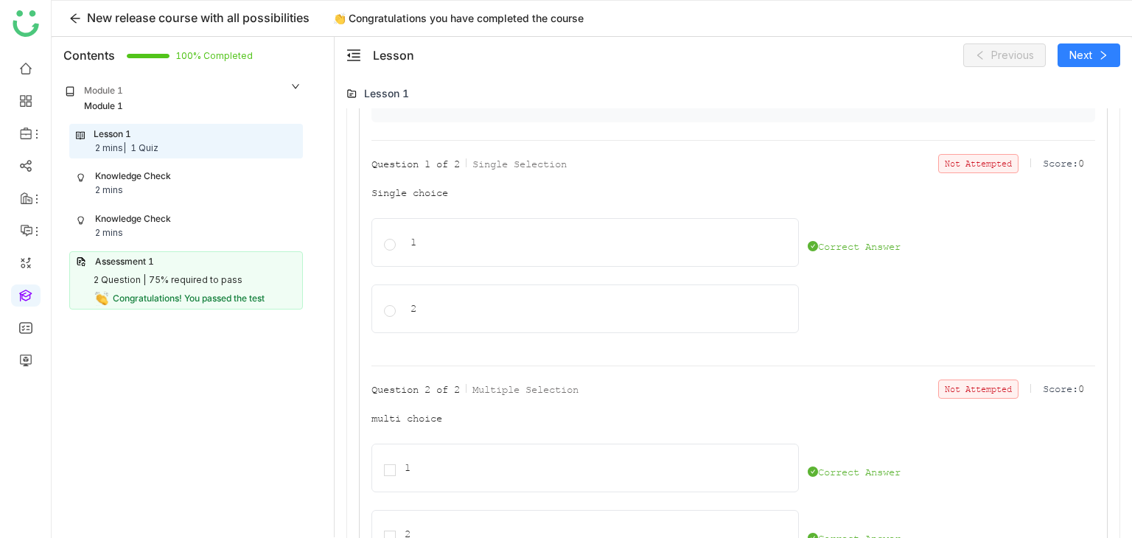
scroll to position [484, 0]
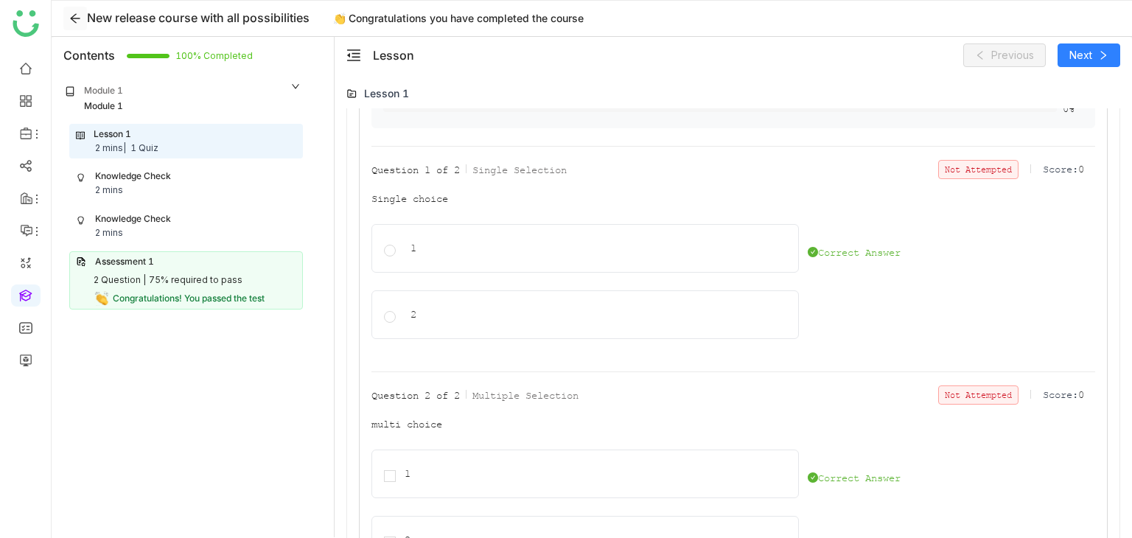
click at [75, 17] on icon at bounding box center [75, 19] width 12 height 12
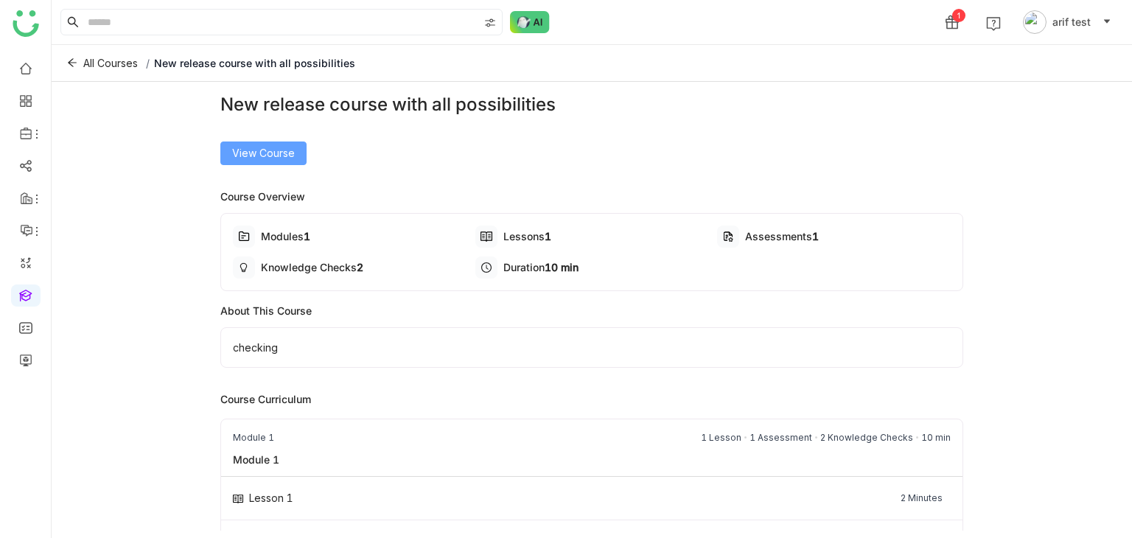
click at [261, 154] on span "View Course" at bounding box center [263, 153] width 63 height 16
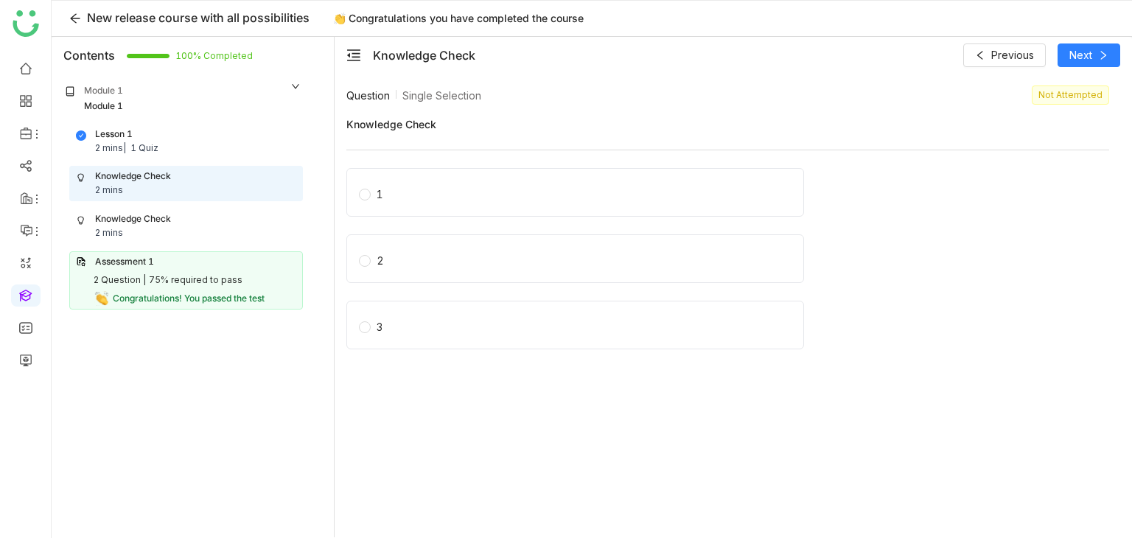
click at [192, 220] on div "Knowledge Check 2 mins" at bounding box center [186, 226] width 220 height 28
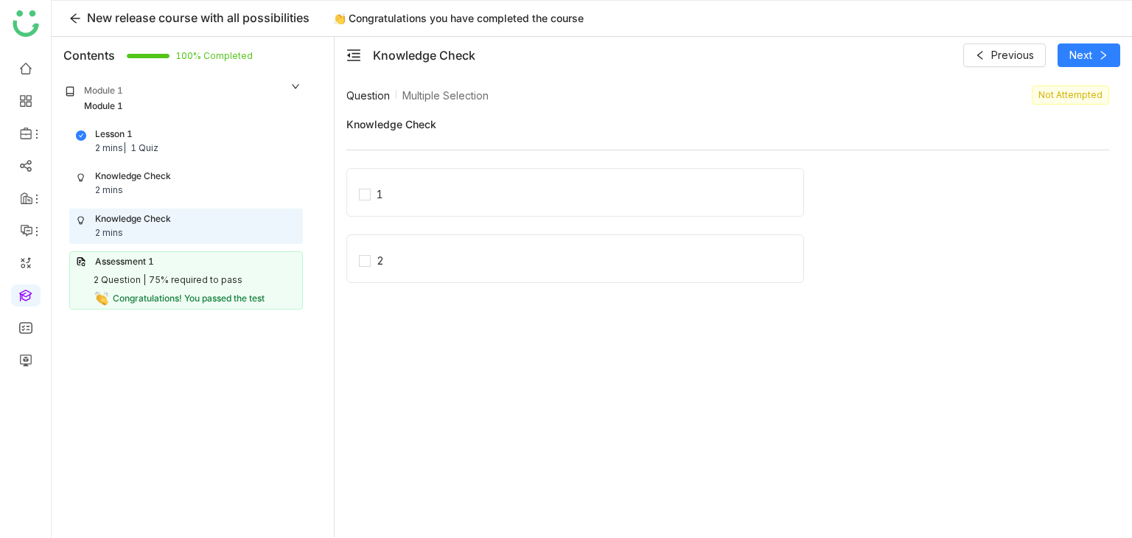
click at [174, 181] on div "Knowledge Check 2 mins" at bounding box center [186, 184] width 220 height 28
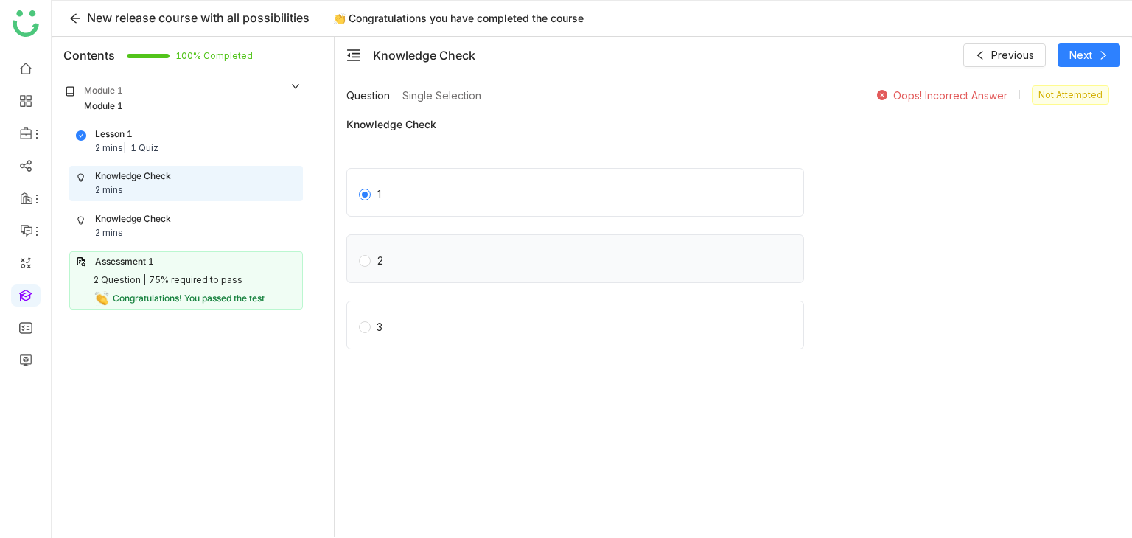
click at [442, 253] on div "2" at bounding box center [575, 258] width 458 height 49
click at [443, 253] on label "2" at bounding box center [578, 258] width 439 height 21
